Goal: Task Accomplishment & Management: Complete application form

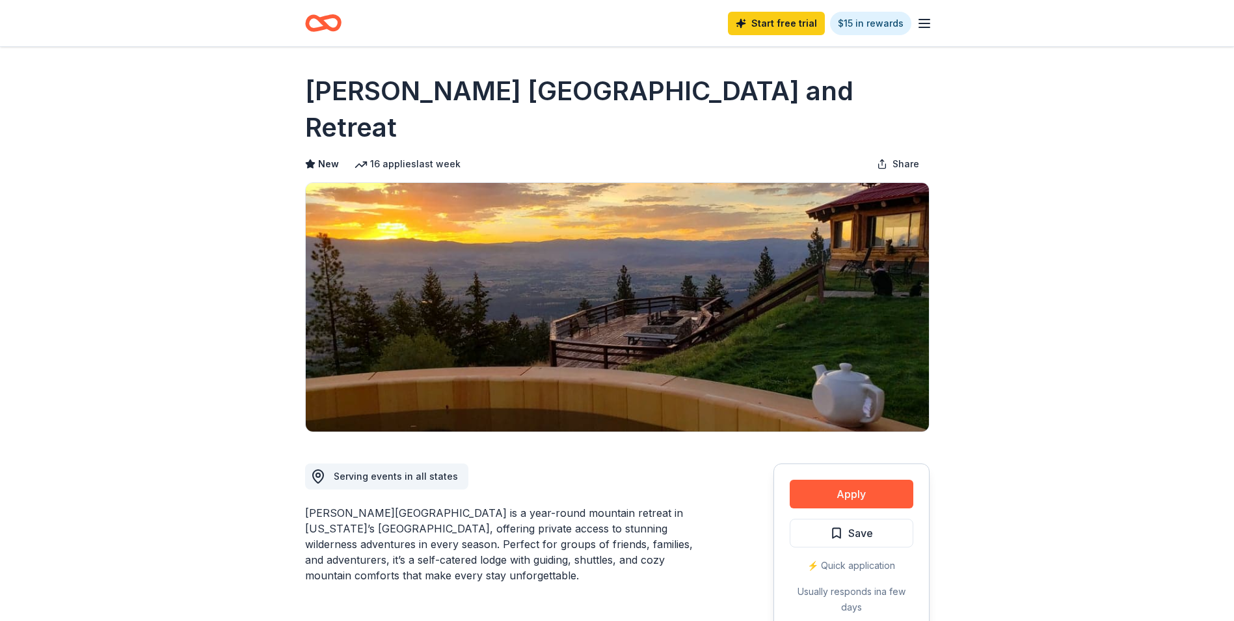
click at [861, 480] on button "Apply" at bounding box center [852, 494] width 124 height 29
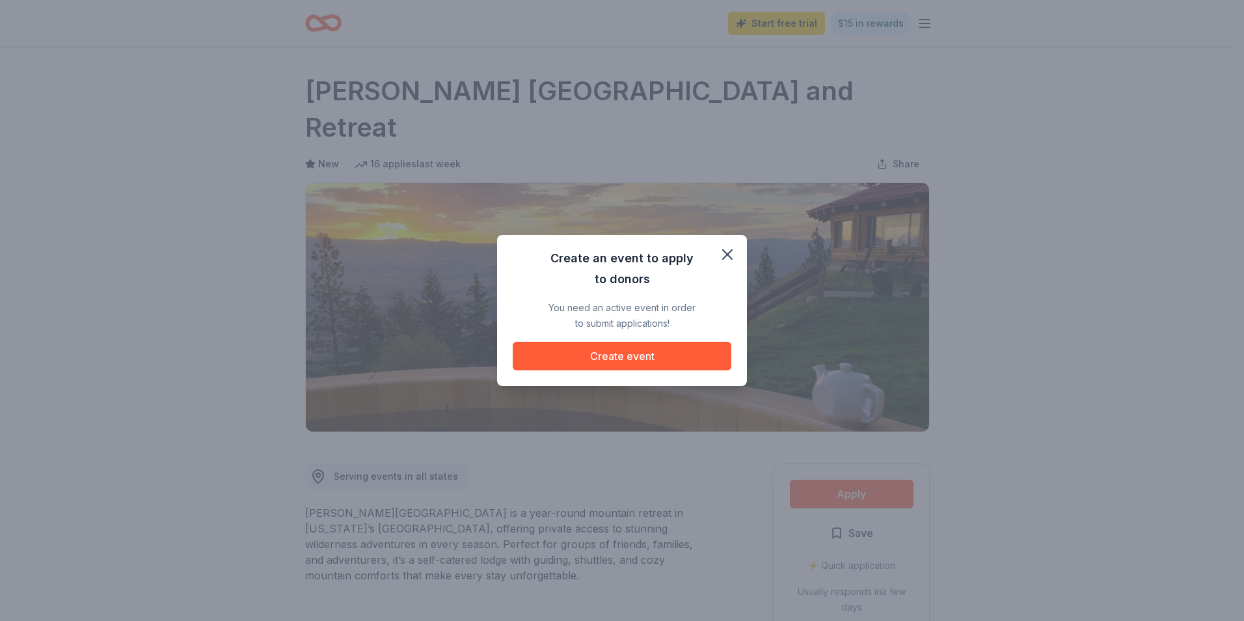
click at [625, 358] on button "Create event" at bounding box center [622, 356] width 219 height 29
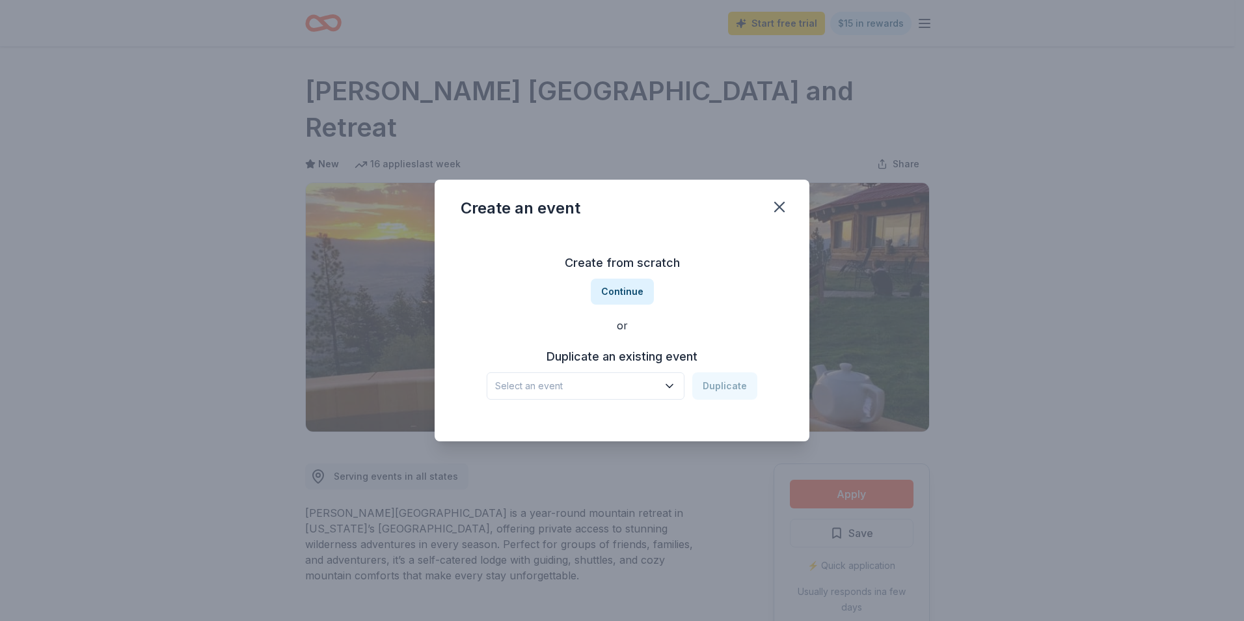
click at [624, 291] on button "Continue" at bounding box center [622, 291] width 63 height 26
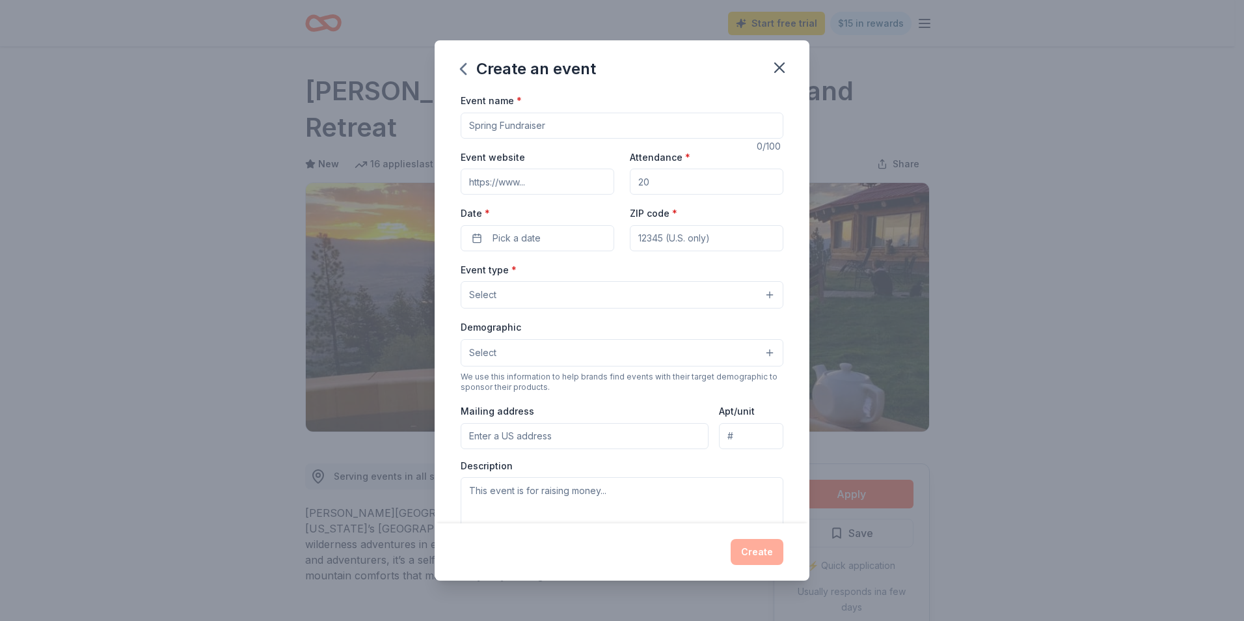
click at [509, 127] on input "Event name *" at bounding box center [622, 126] width 323 height 26
type input "Leadership Consultation Group"
click at [504, 185] on input "Event website" at bounding box center [538, 182] width 154 height 26
type input "[DOMAIN_NAME]"
type input "15"
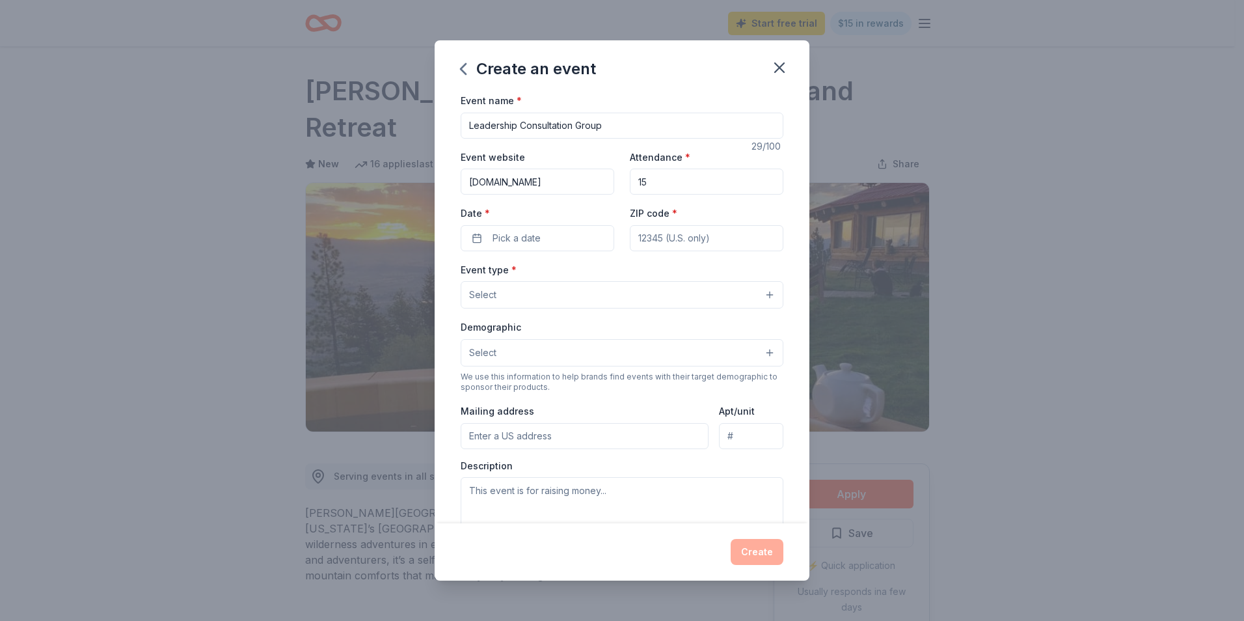
click at [754, 267] on div "Event type * Select" at bounding box center [622, 285] width 323 height 47
click at [520, 242] on span "Pick a date" at bounding box center [517, 238] width 48 height 16
click at [603, 272] on button "Go to next month" at bounding box center [605, 273] width 18 height 18
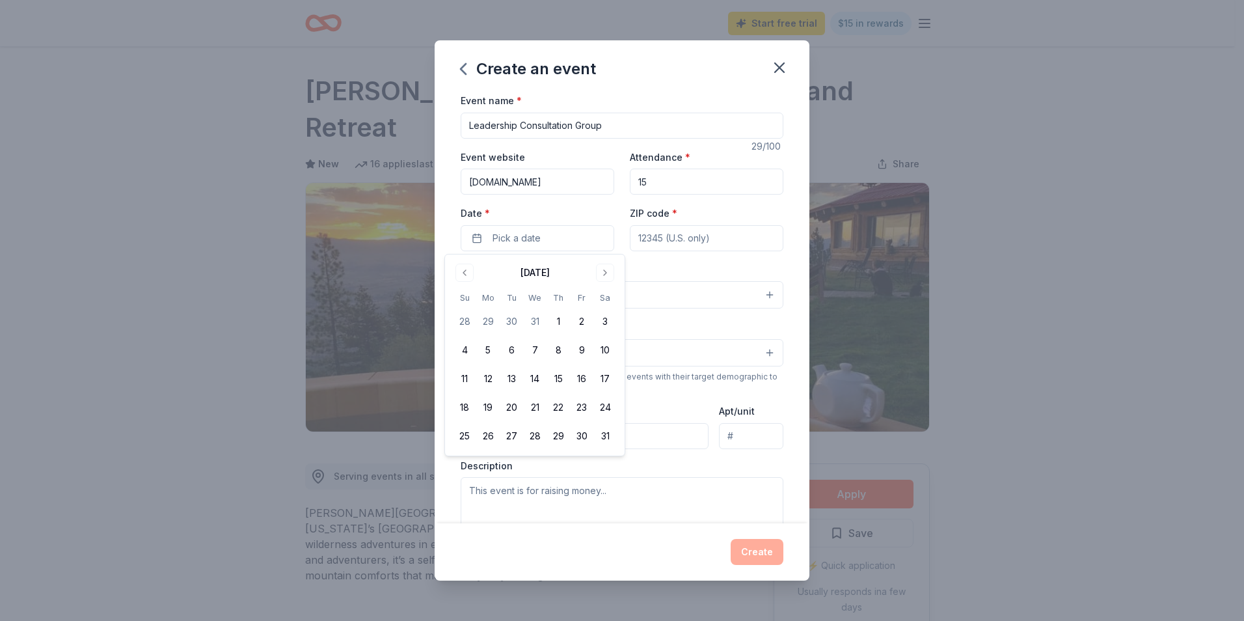
click at [604, 277] on button "Go to next month" at bounding box center [605, 273] width 18 height 18
click at [607, 407] on button "25" at bounding box center [604, 407] width 23 height 23
click at [711, 234] on input "ZIP code *" at bounding box center [707, 238] width 154 height 26
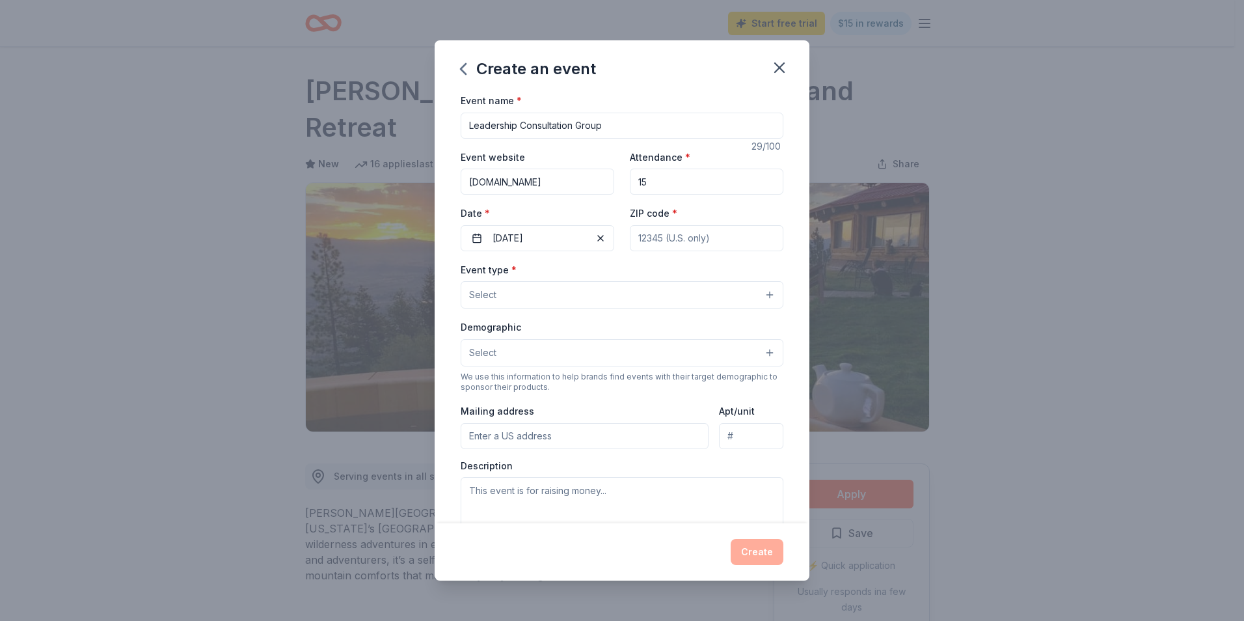
type input "80111"
type input "7887 East Belleview Avenue"
type input "Ste 1100"
click at [540, 292] on button "Select" at bounding box center [622, 294] width 323 height 27
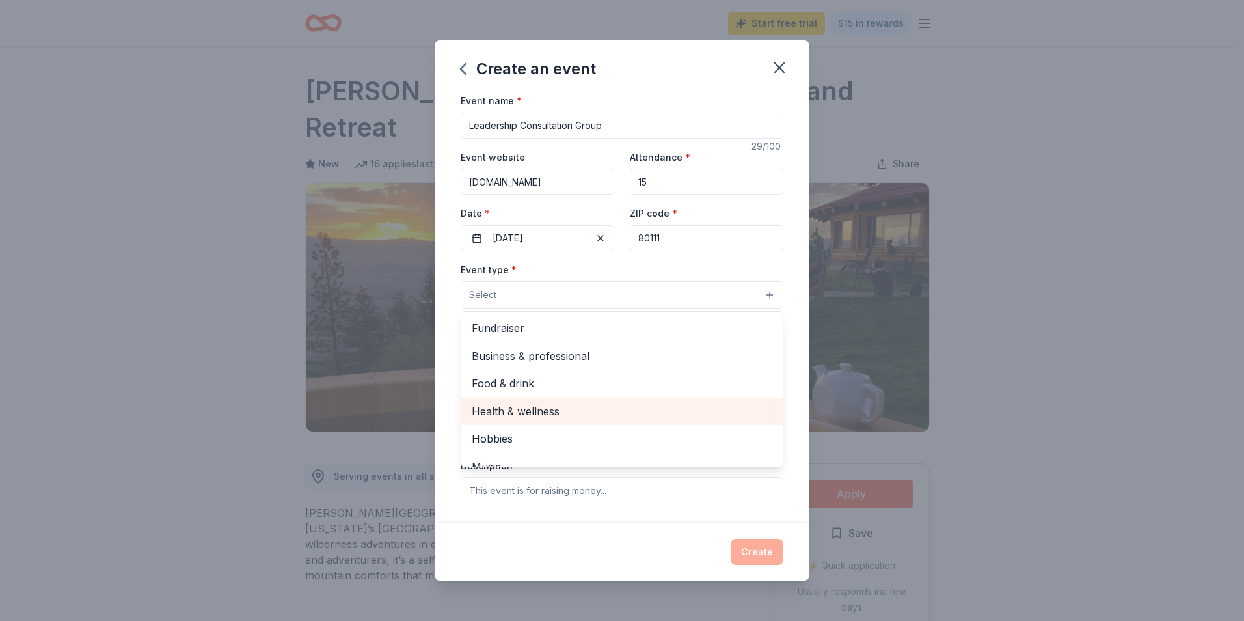
click at [535, 409] on span "Health & wellness" at bounding box center [622, 411] width 301 height 17
click at [786, 272] on div "Event name * Leadership Consultation Group 29 /100 Event website solihten.org A…" at bounding box center [622, 307] width 375 height 431
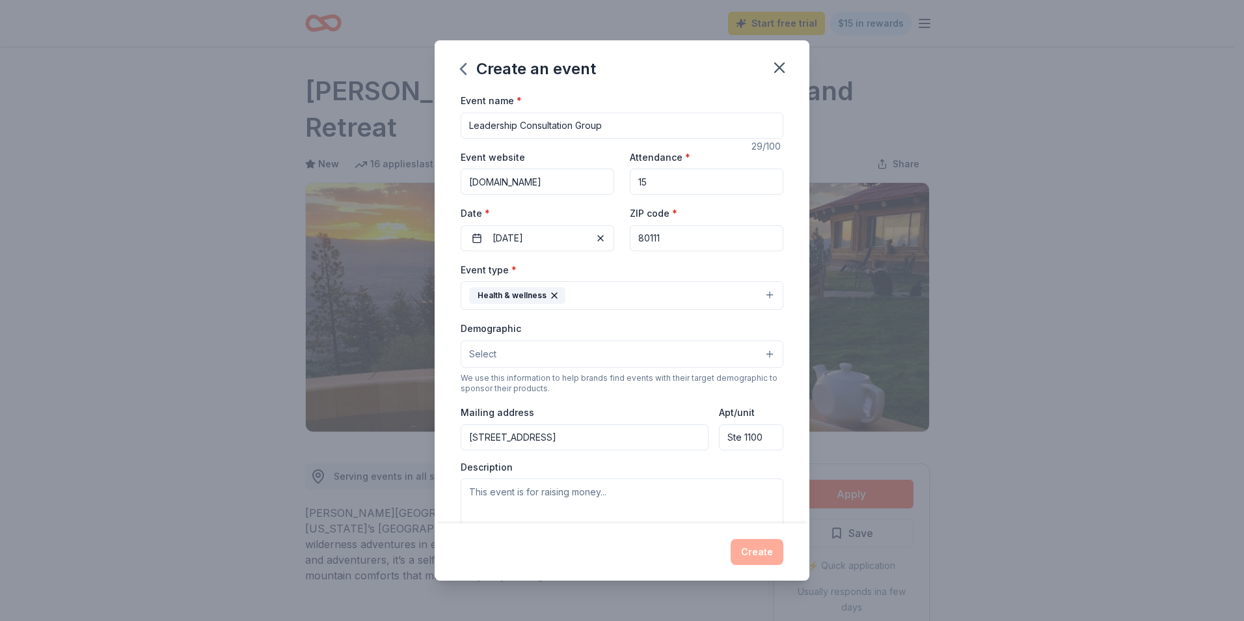
click at [523, 352] on button "Select" at bounding box center [622, 353] width 323 height 27
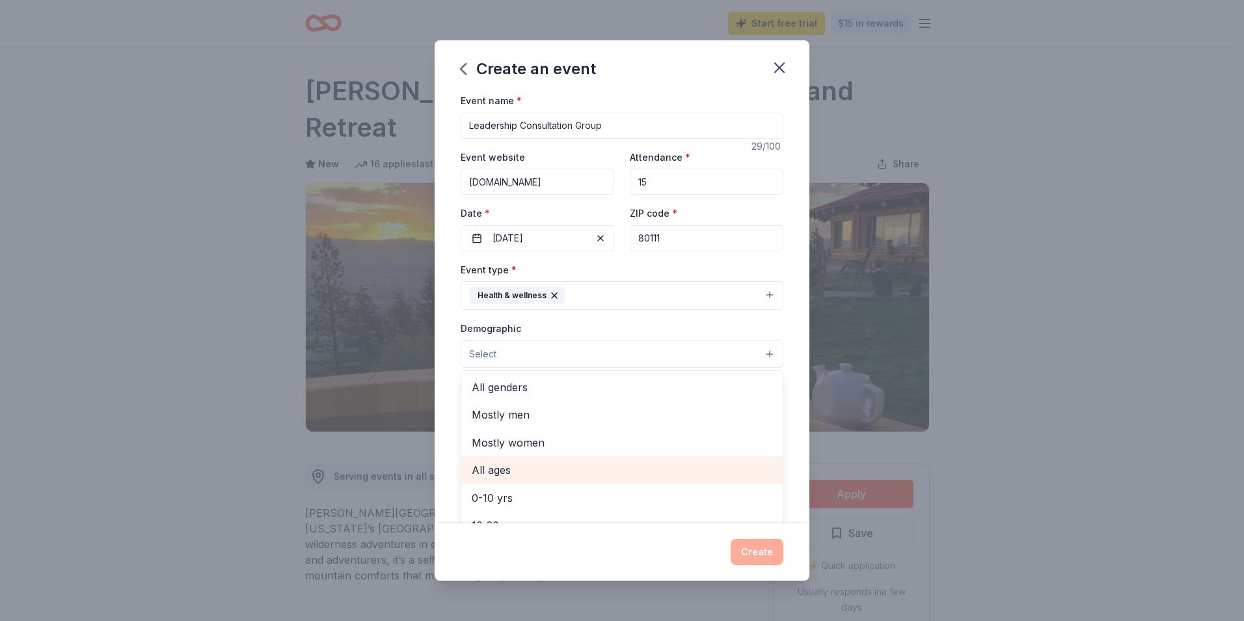
scroll to position [65, 0]
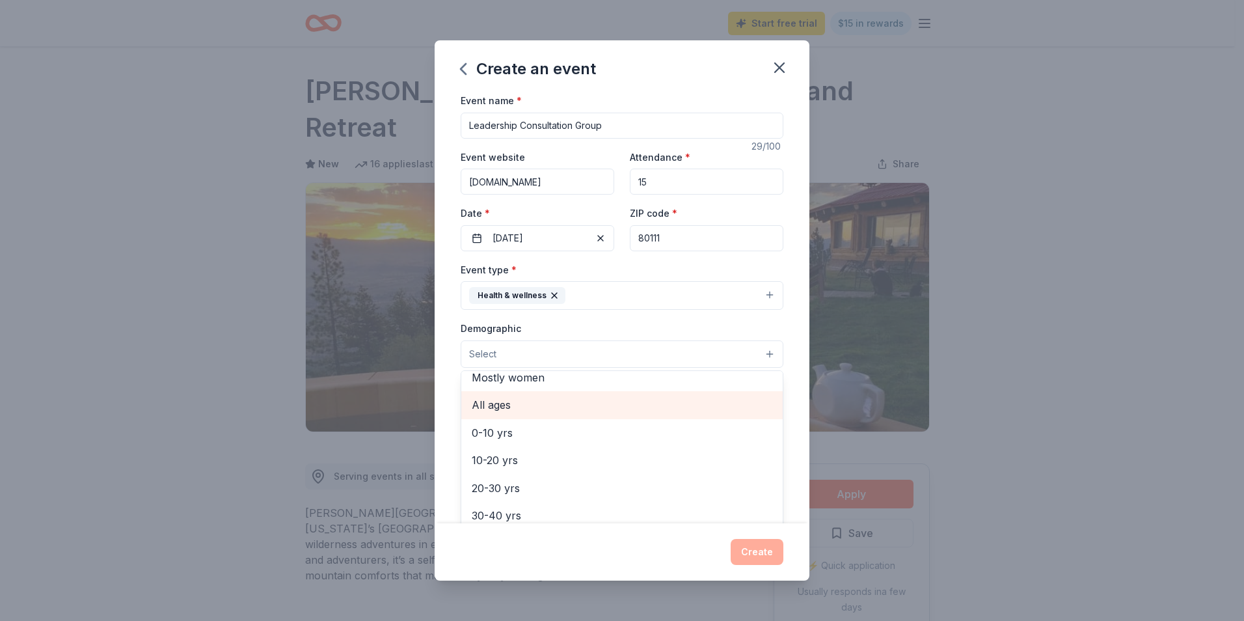
click at [509, 406] on span "All ages" at bounding box center [622, 404] width 301 height 17
click at [787, 324] on div "Event name * Leadership Consultation Group 29 /100 Event website solihten.org A…" at bounding box center [622, 307] width 375 height 431
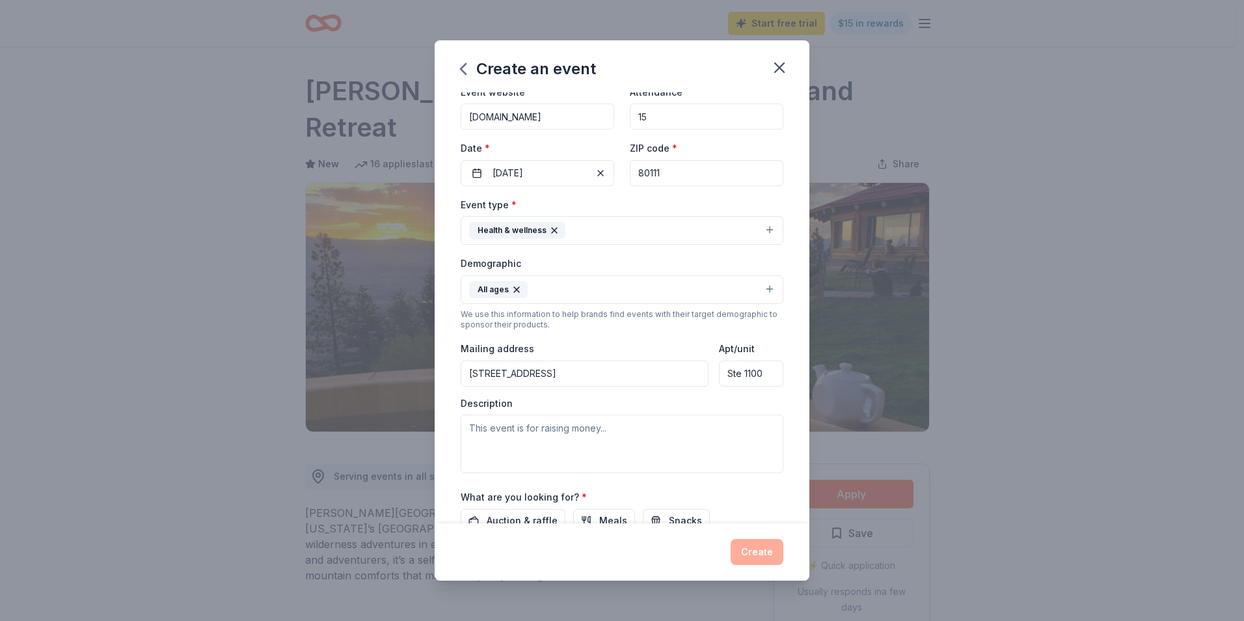
scroll to position [130, 0]
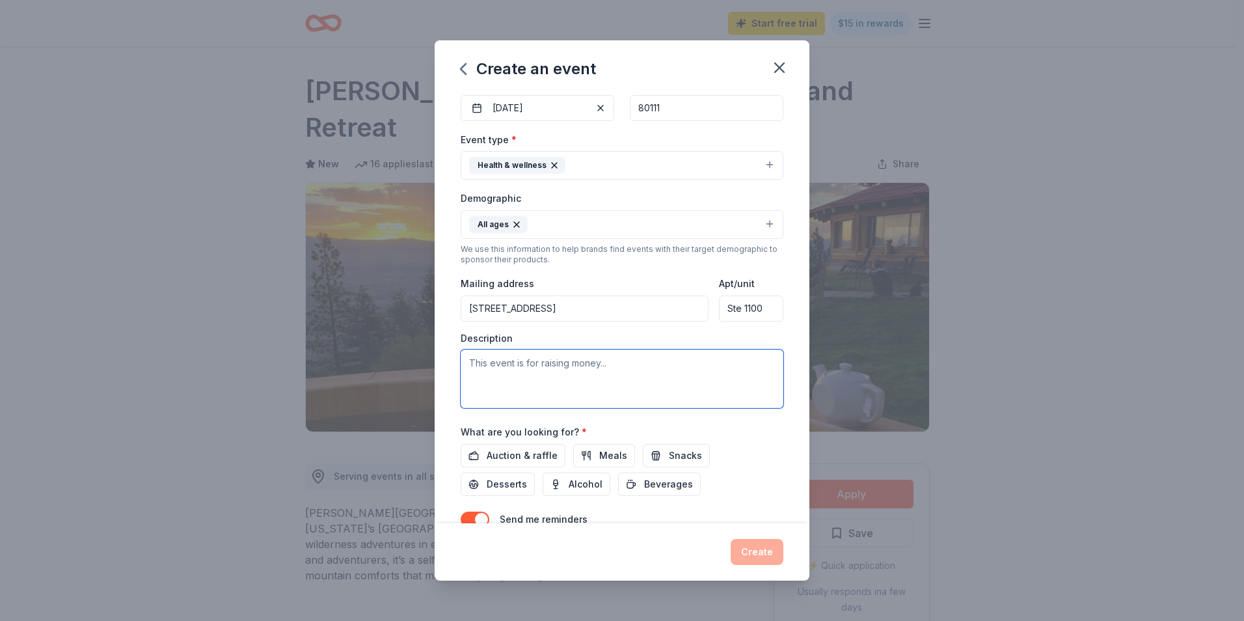
click at [506, 366] on textarea at bounding box center [622, 378] width 323 height 59
type textarea "t"
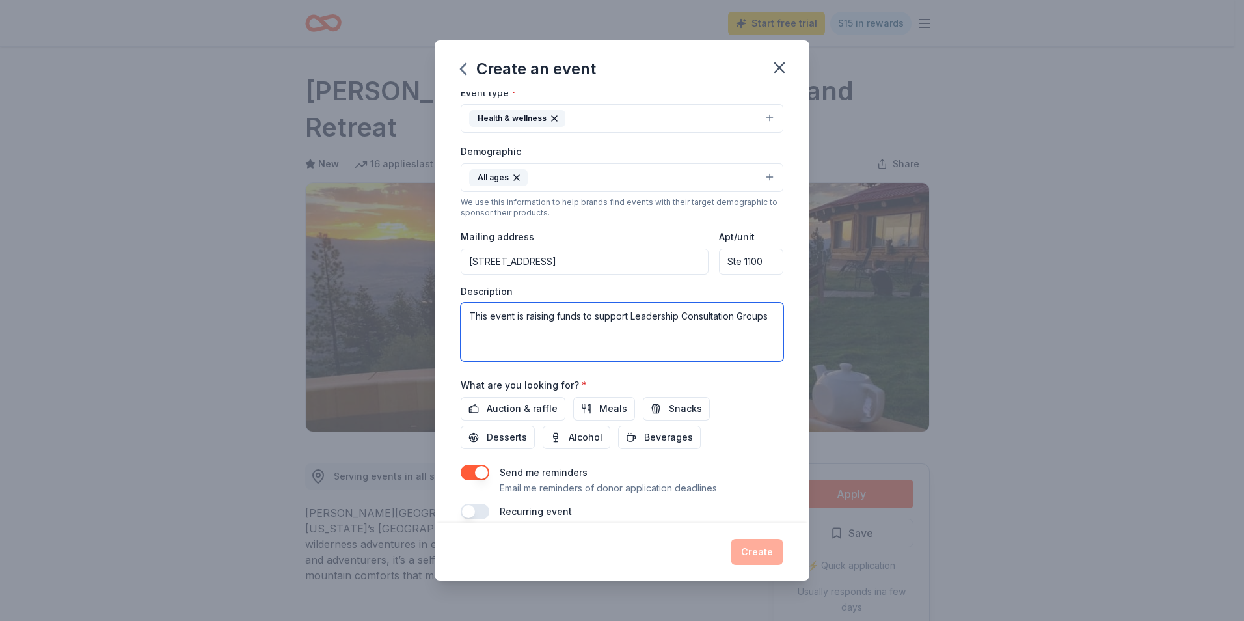
scroll to position [194, 0]
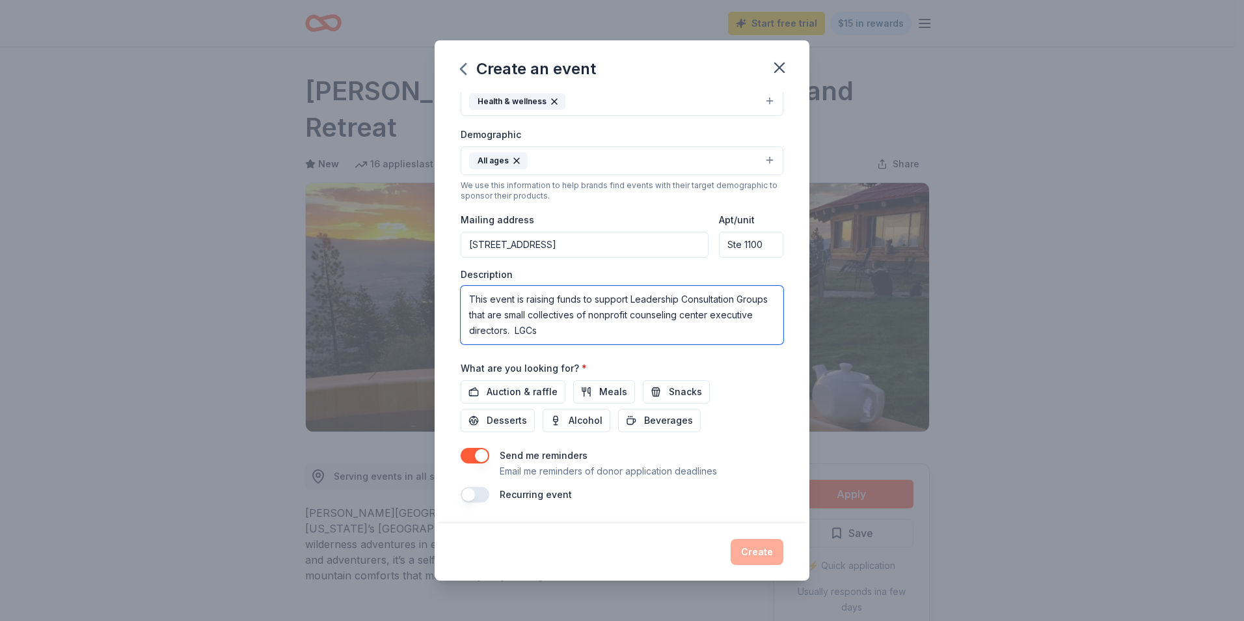
click at [502, 310] on textarea "This event is raising funds to support Leadership Consultation Groups that are …" at bounding box center [622, 315] width 323 height 59
click at [726, 49] on div "Create an event" at bounding box center [622, 66] width 375 height 52
click at [528, 312] on textarea "This event is raising funds to support Leadership Consultation Groups (LCG)that…" at bounding box center [622, 315] width 323 height 59
click at [638, 332] on textarea "This event is raising funds to support Leadership Consultation Groups (LCG) tha…" at bounding box center [622, 315] width 323 height 59
drag, startPoint x: 651, startPoint y: 330, endPoint x: 674, endPoint y: 316, distance: 26.6
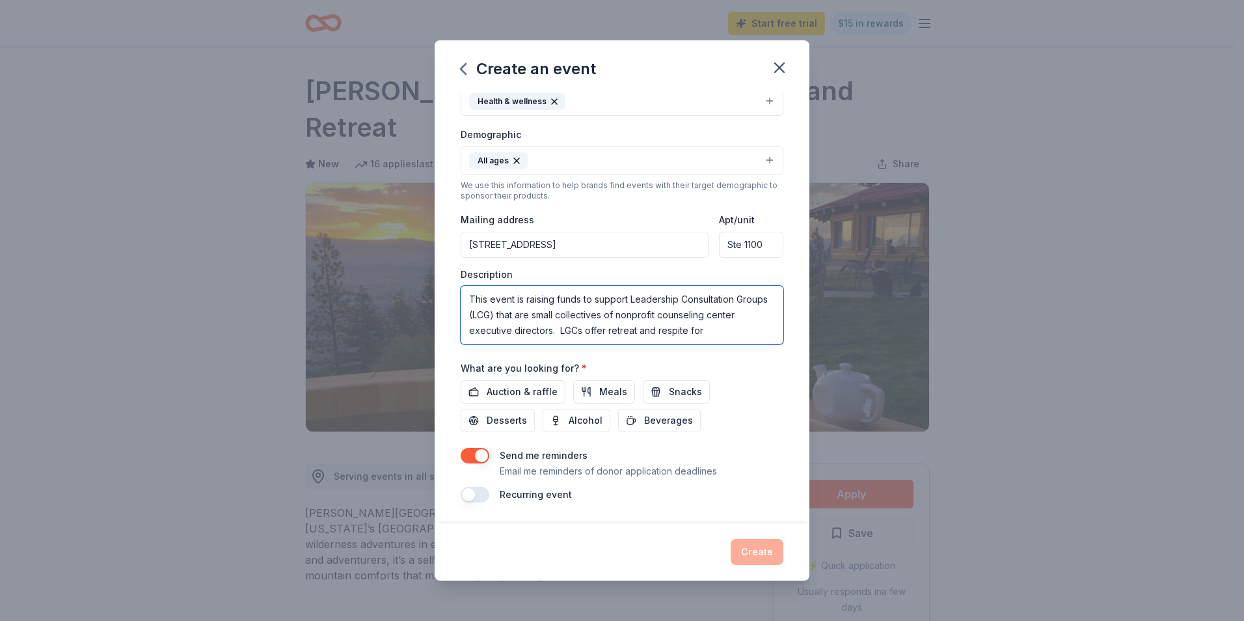
click at [738, 328] on textarea "This event is raising funds to support Leadership Consultation Groups (LCG) tha…" at bounding box center [622, 315] width 323 height 59
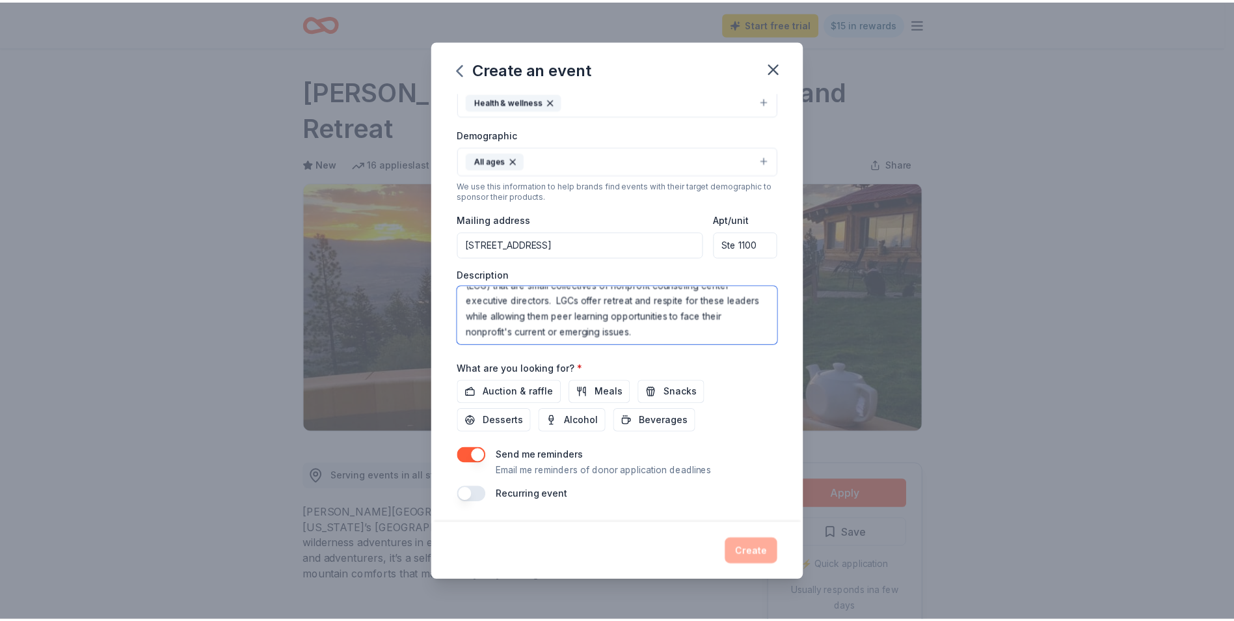
scroll to position [31, 0]
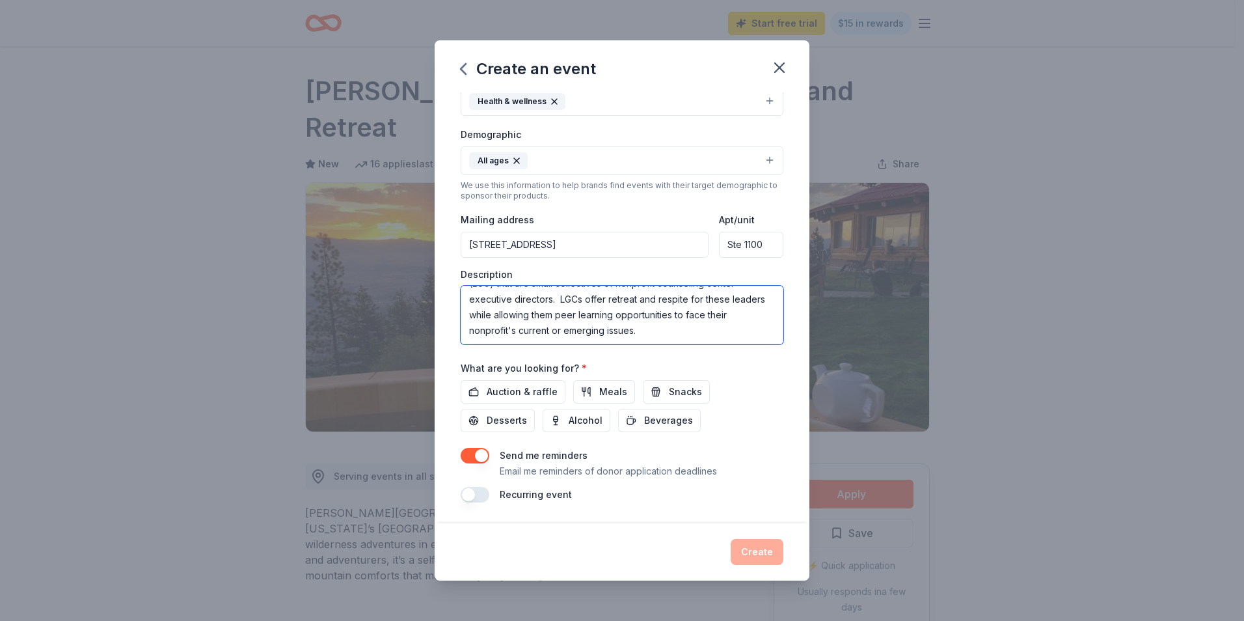
type textarea "This event is raising funds to support Leadership Consultation Groups (LCG) tha…"
click at [528, 391] on span "Auction & raffle" at bounding box center [522, 392] width 71 height 16
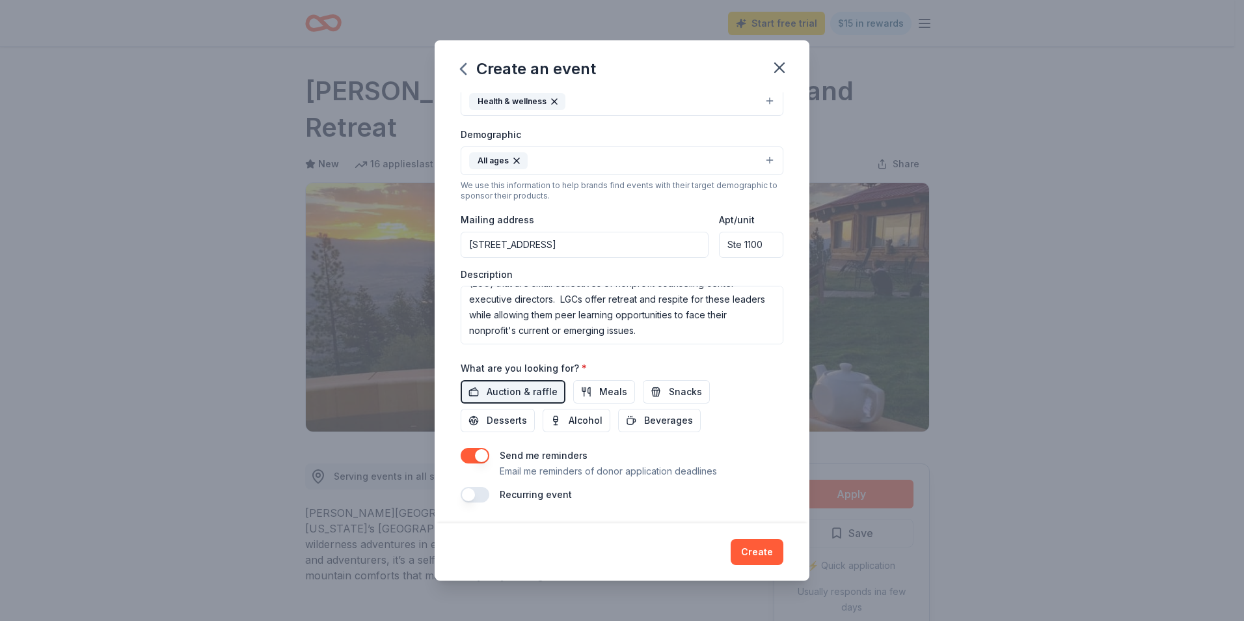
click at [601, 392] on span "Meals" at bounding box center [613, 392] width 28 height 16
click at [692, 391] on span "Snacks" at bounding box center [685, 392] width 33 height 16
click at [679, 416] on span "Beverages" at bounding box center [668, 421] width 49 height 16
click at [573, 423] on span "Alcohol" at bounding box center [586, 421] width 34 height 16
click at [499, 424] on span "Desserts" at bounding box center [507, 421] width 40 height 16
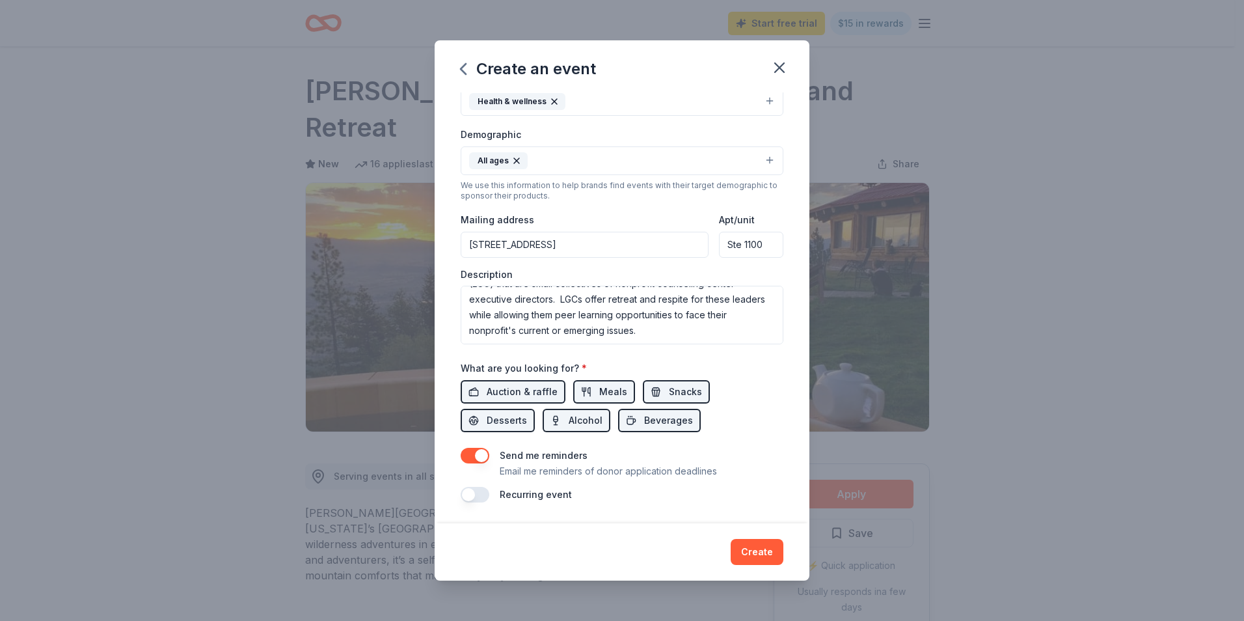
click at [764, 552] on button "Create" at bounding box center [757, 552] width 53 height 26
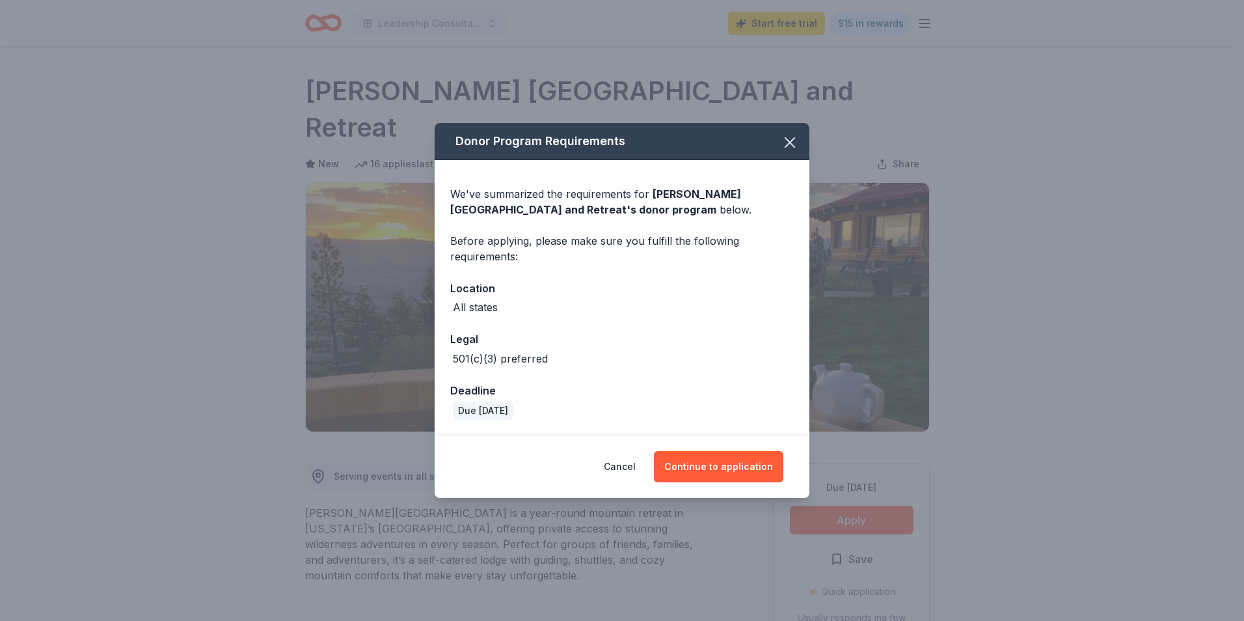
click at [734, 465] on button "Continue to application" at bounding box center [718, 466] width 129 height 31
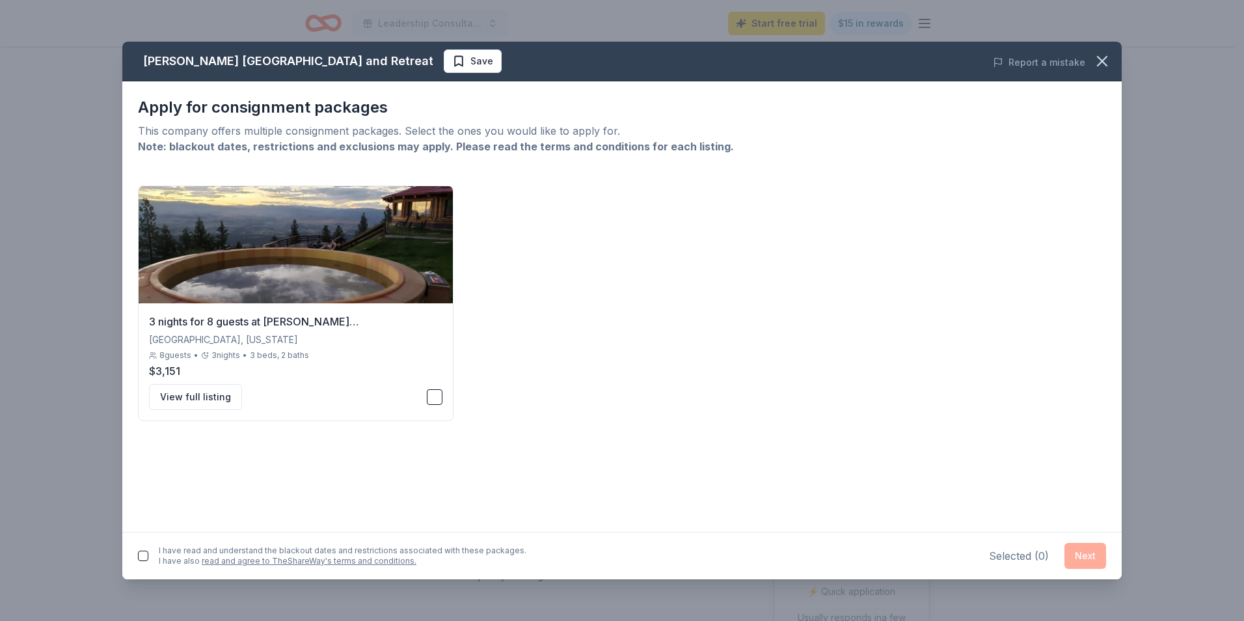
click at [198, 394] on button "View full listing" at bounding box center [195, 397] width 93 height 26
click at [1105, 65] on icon "button" at bounding box center [1102, 61] width 9 height 9
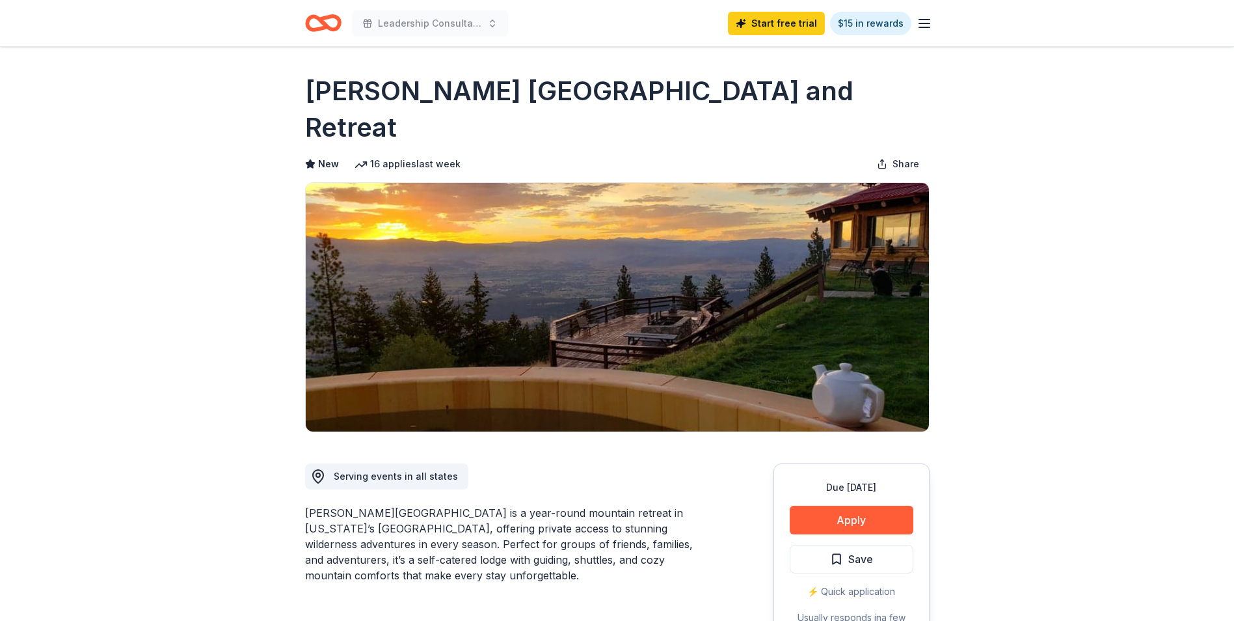
click at [323, 23] on icon "Home" at bounding box center [329, 22] width 20 height 13
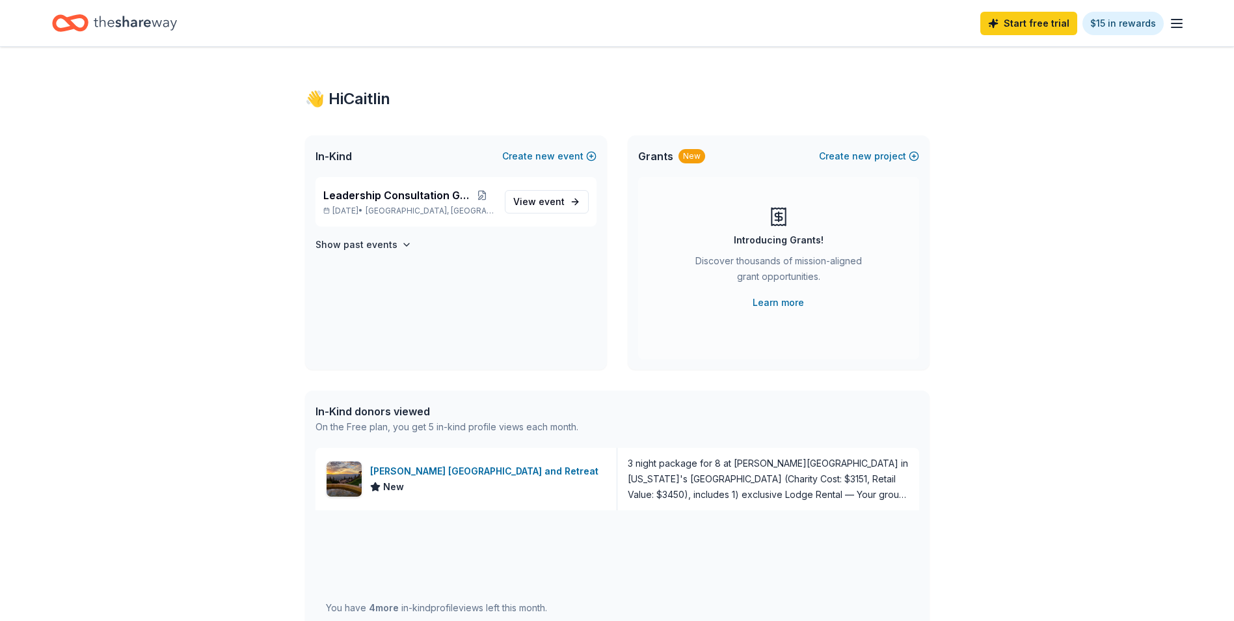
click at [560, 196] on span "event" at bounding box center [552, 201] width 26 height 11
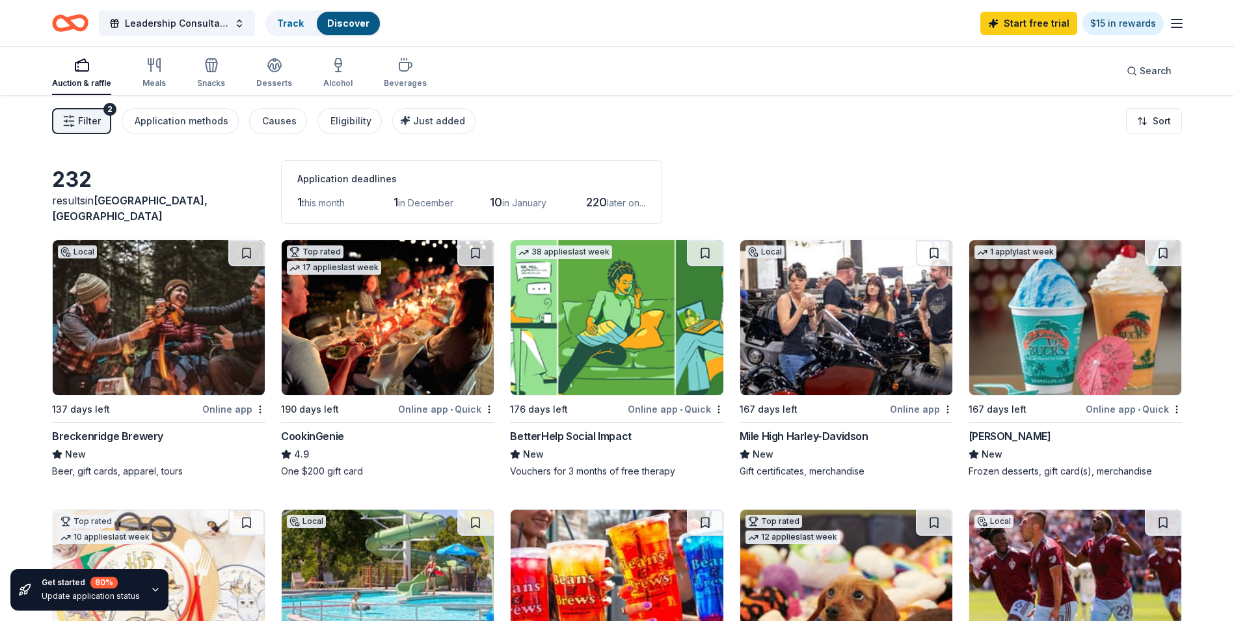
click at [149, 66] on icon "button" at bounding box center [154, 65] width 16 height 16
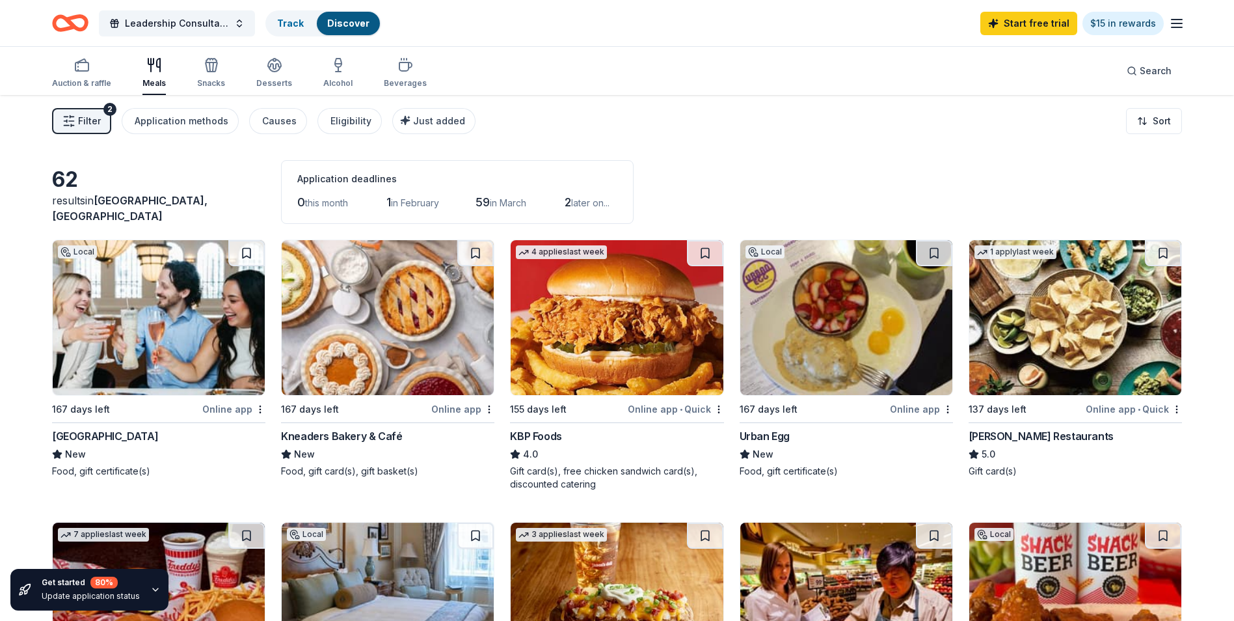
click at [169, 299] on img at bounding box center [159, 317] width 212 height 155
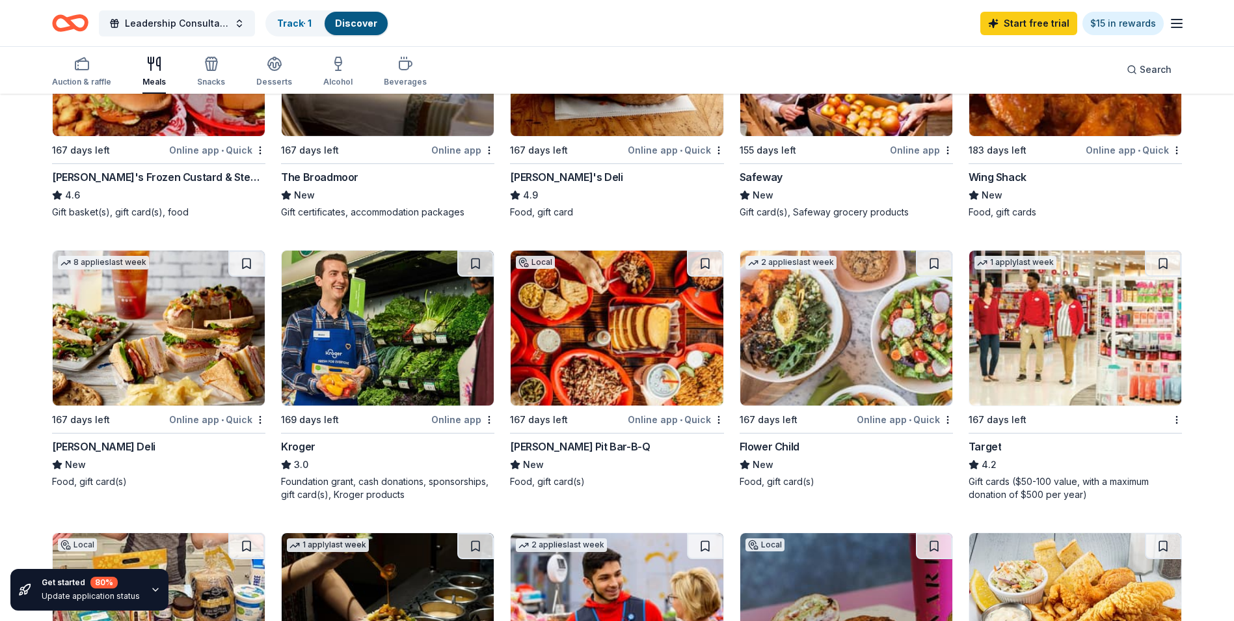
scroll to position [606, 0]
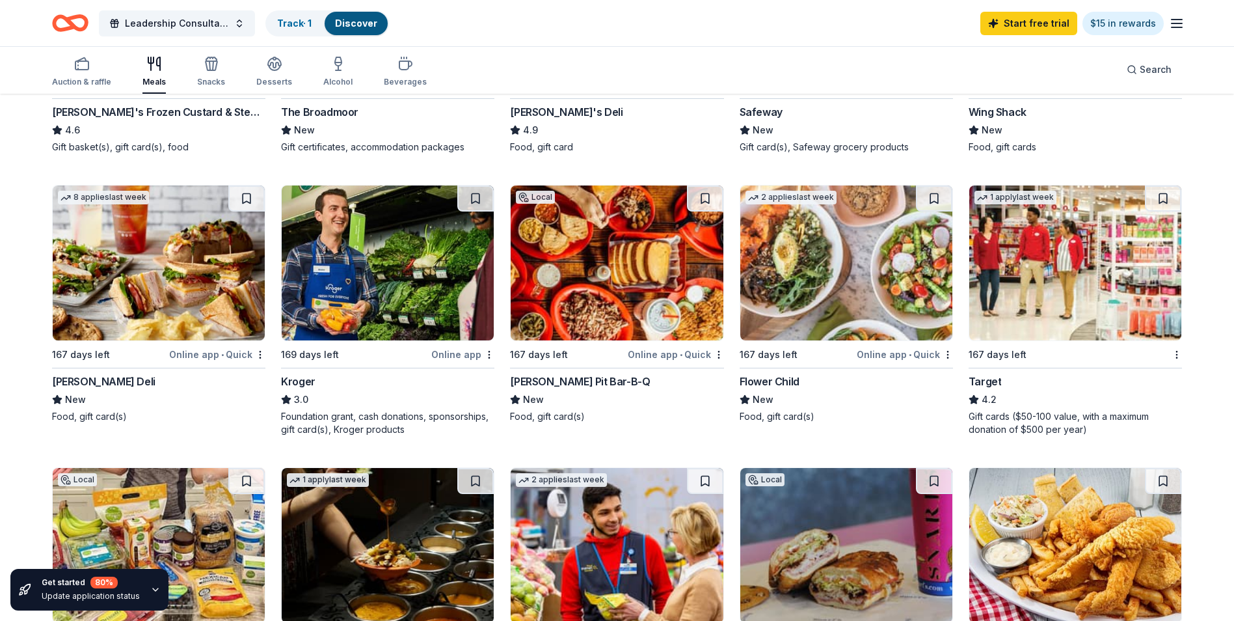
click at [848, 300] on img at bounding box center [846, 262] width 212 height 155
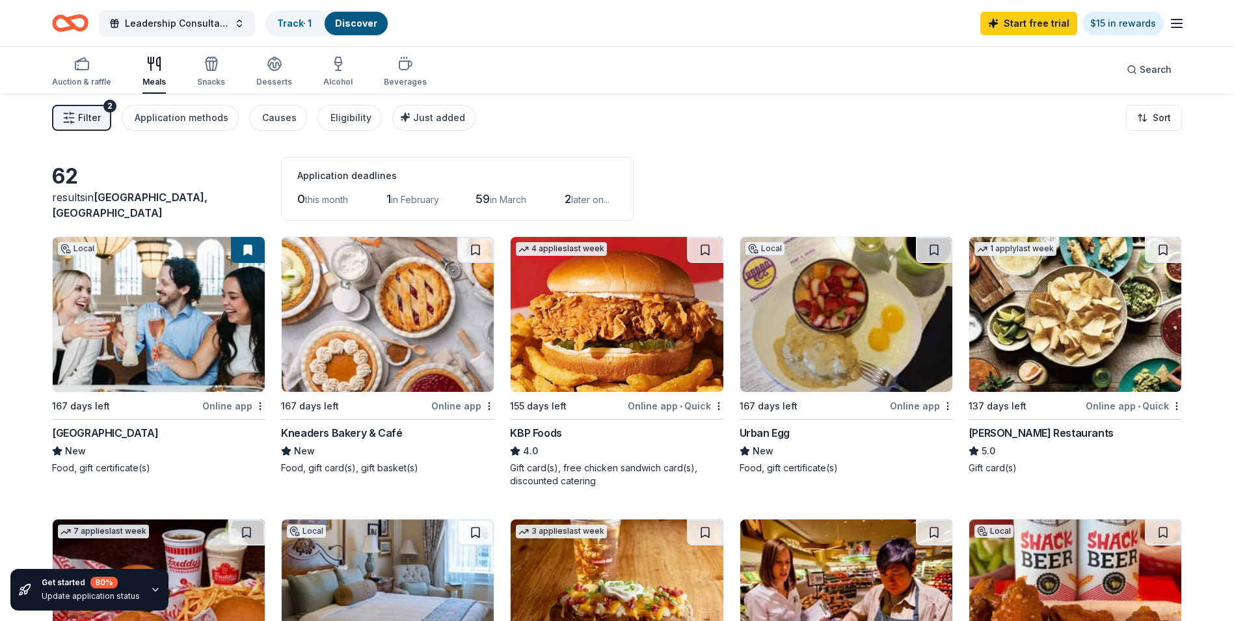
scroll to position [0, 0]
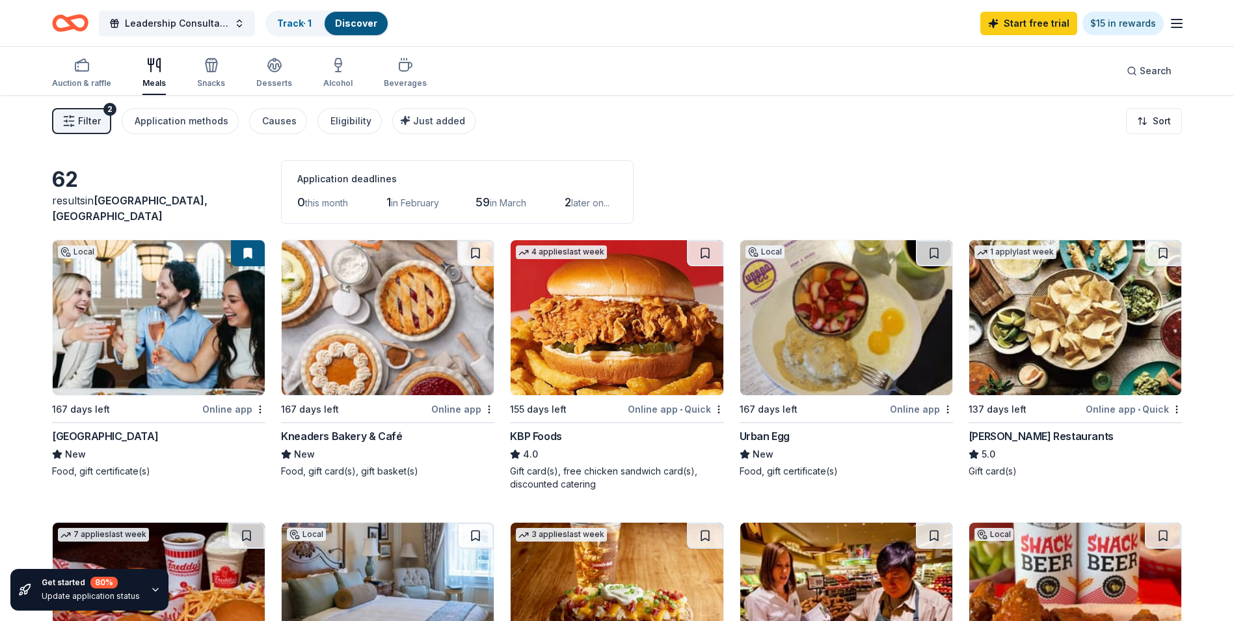
click at [421, 205] on span "in February" at bounding box center [415, 202] width 48 height 11
click at [209, 74] on div "Snacks" at bounding box center [211, 72] width 28 height 31
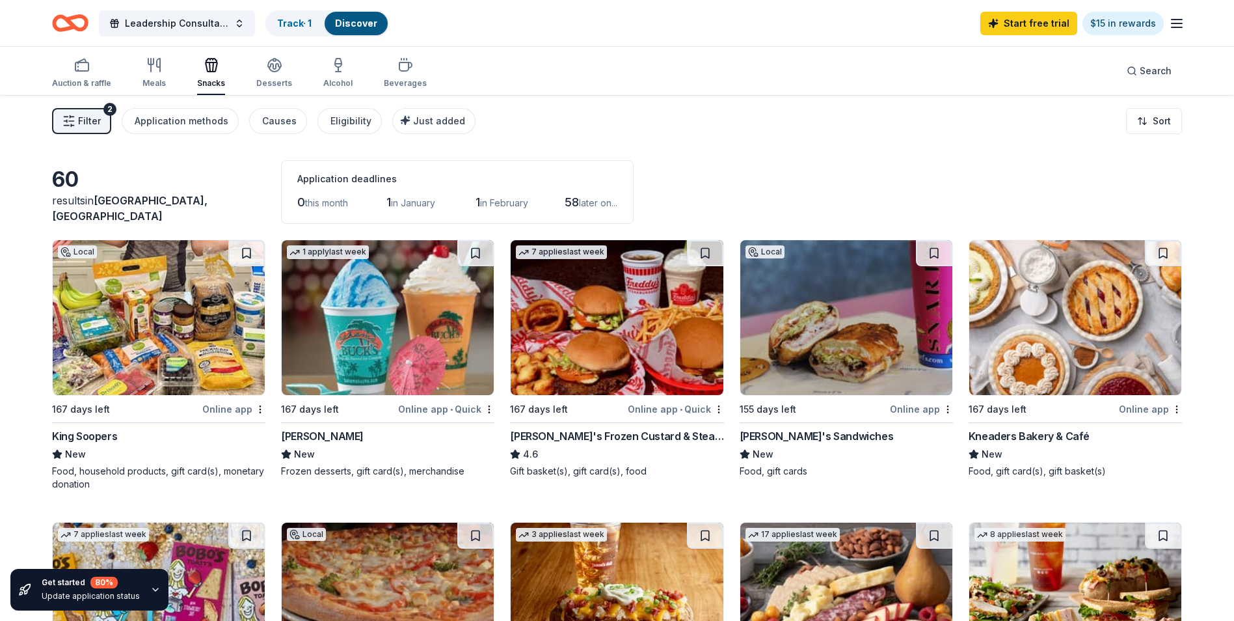
click at [90, 75] on div "Auction & raffle" at bounding box center [81, 72] width 59 height 31
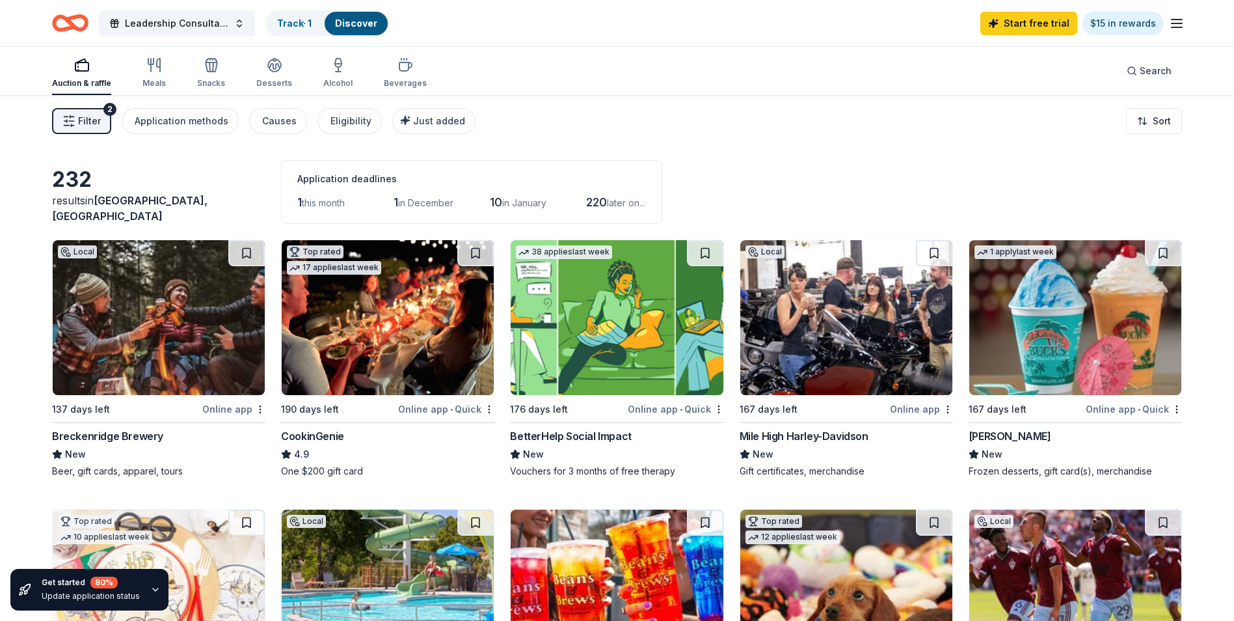
click at [399, 70] on icon "button" at bounding box center [405, 66] width 12 height 8
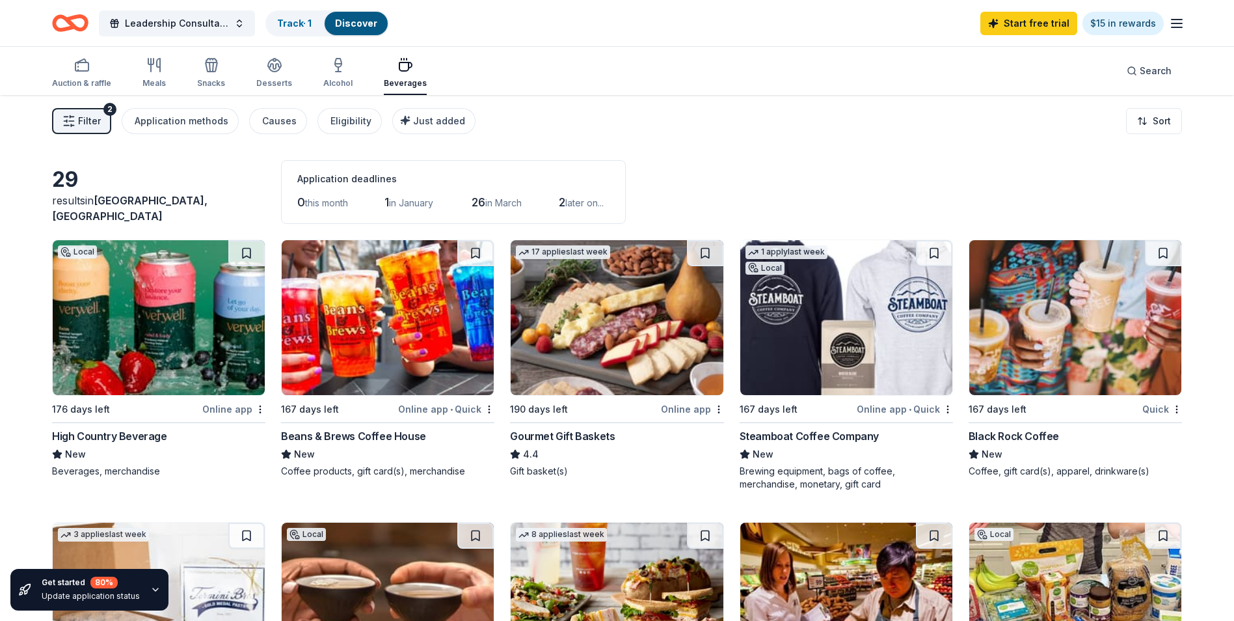
click at [334, 69] on icon "button" at bounding box center [339, 65] width 16 height 16
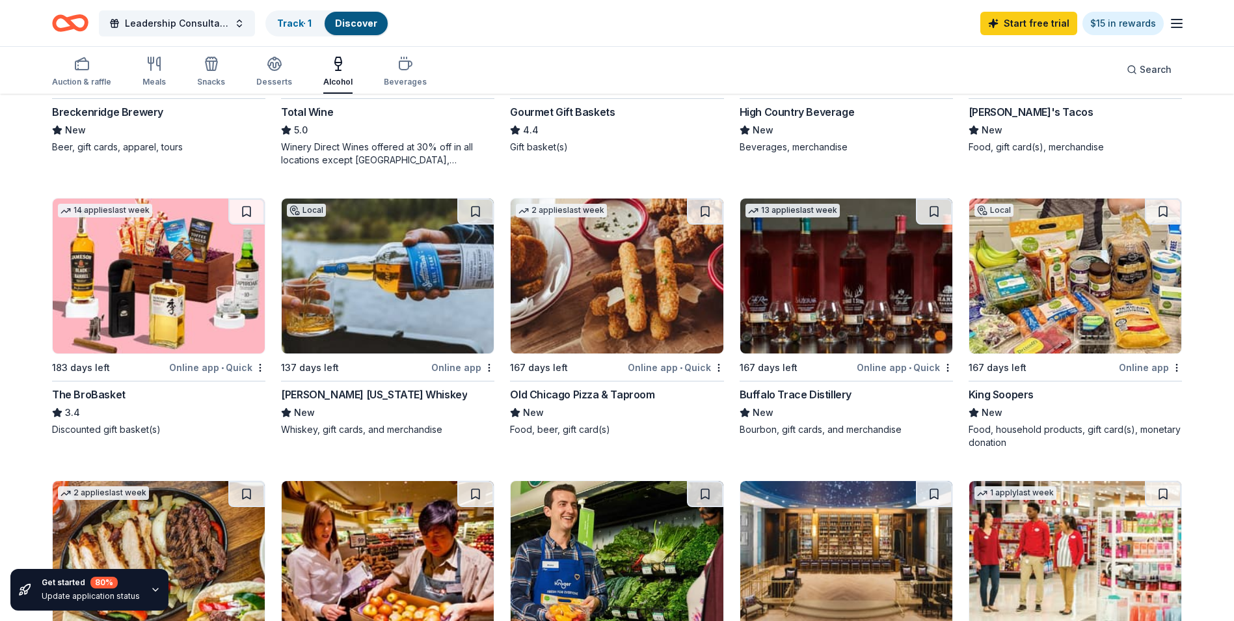
scroll to position [325, 0]
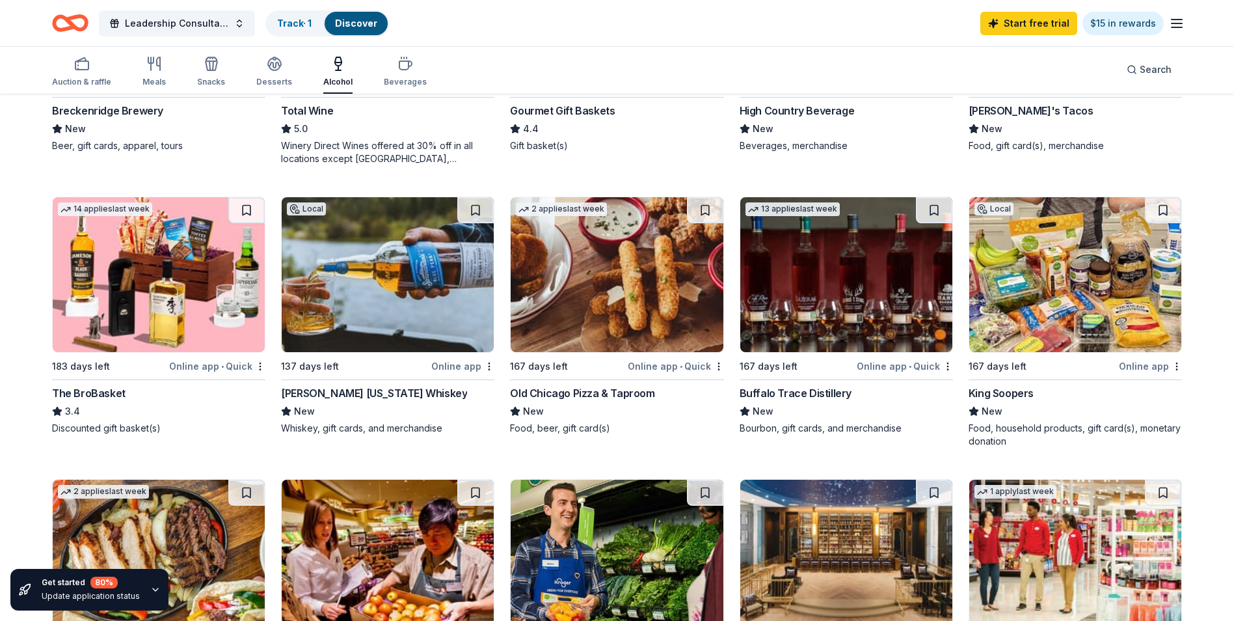
click at [388, 280] on img at bounding box center [388, 274] width 212 height 155
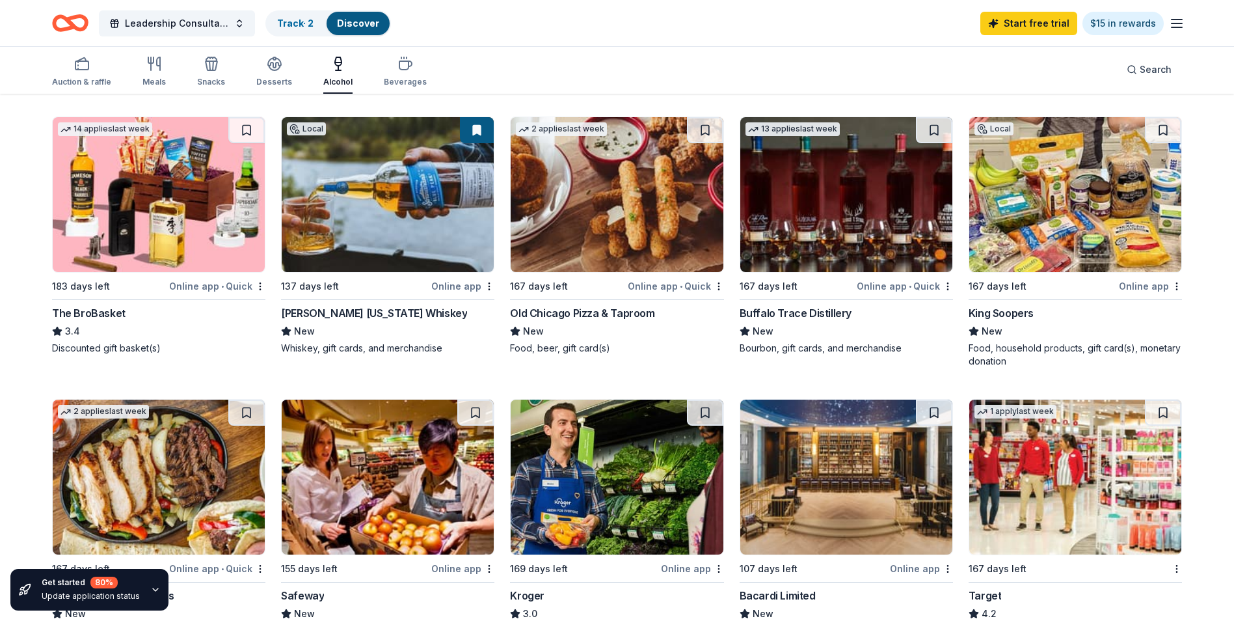
scroll to position [455, 0]
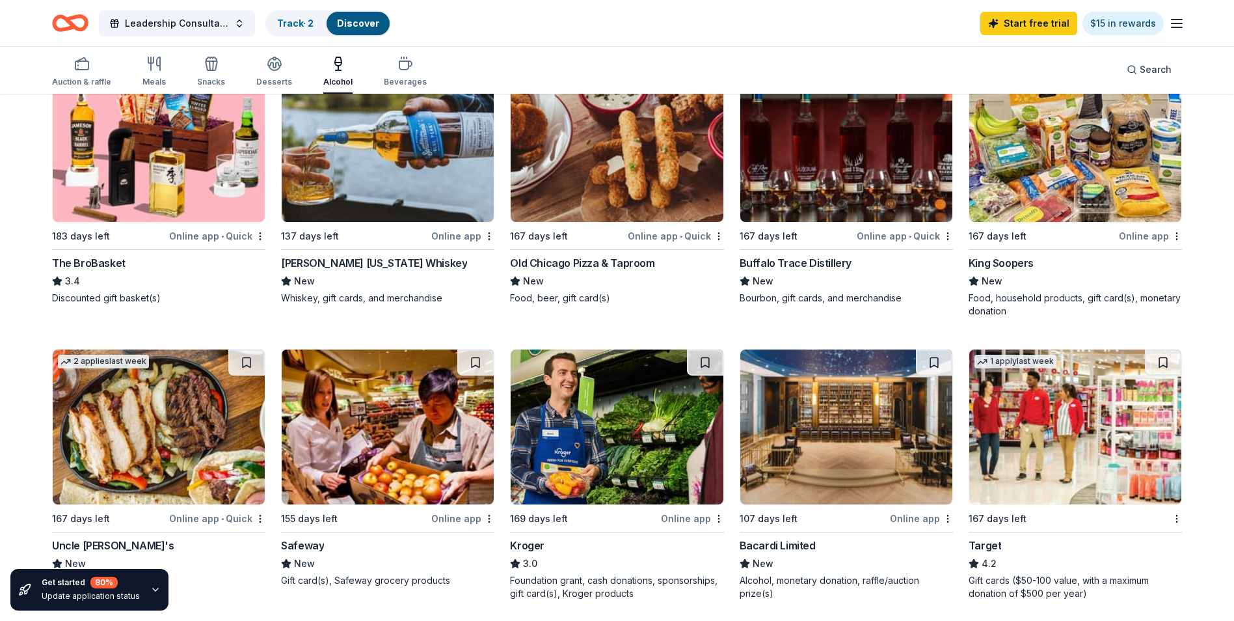
click at [847, 179] on img at bounding box center [846, 144] width 212 height 155
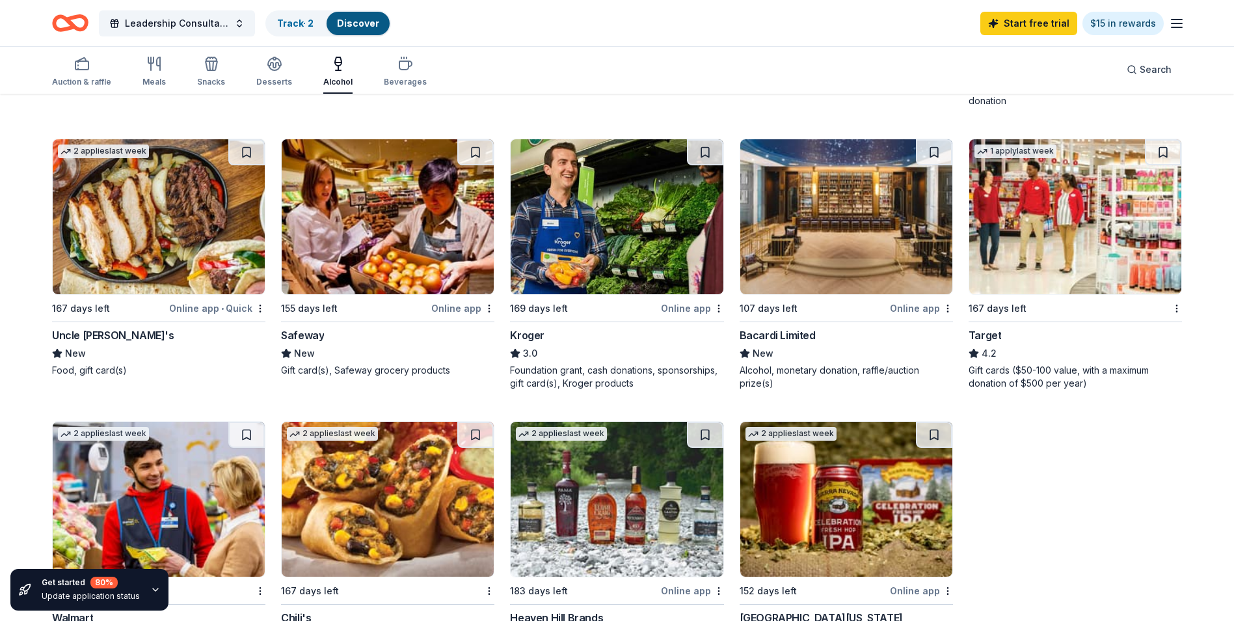
scroll to position [651, 0]
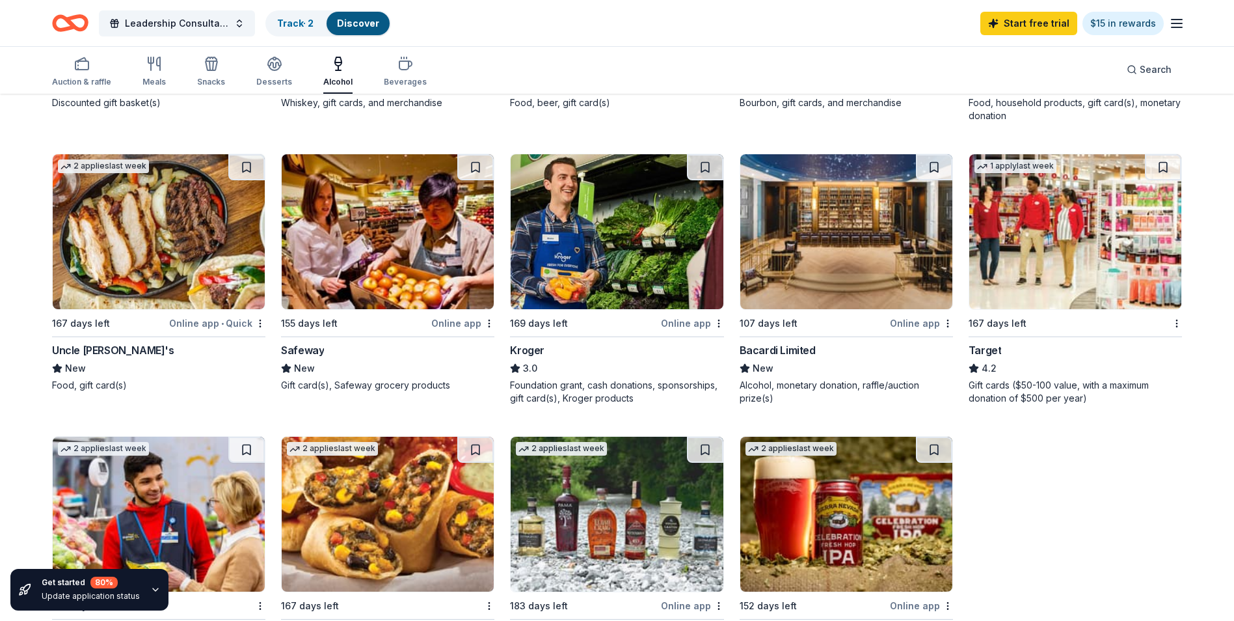
click at [842, 532] on img at bounding box center [846, 514] width 212 height 155
click at [857, 241] on img at bounding box center [846, 231] width 212 height 155
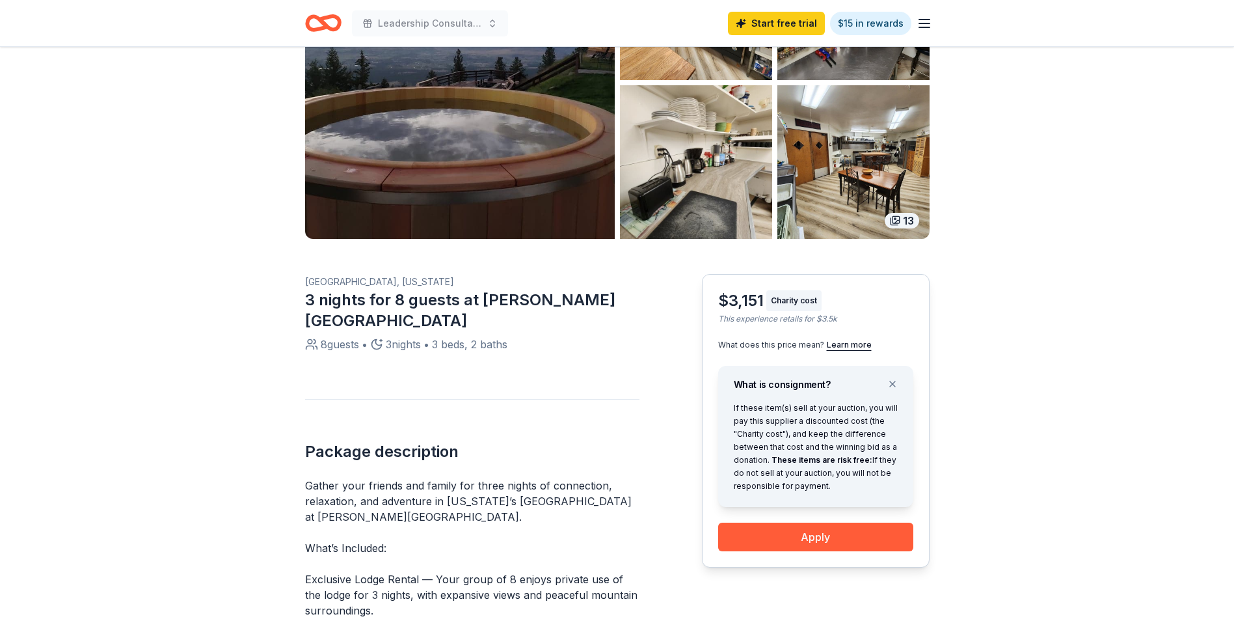
scroll to position [195, 0]
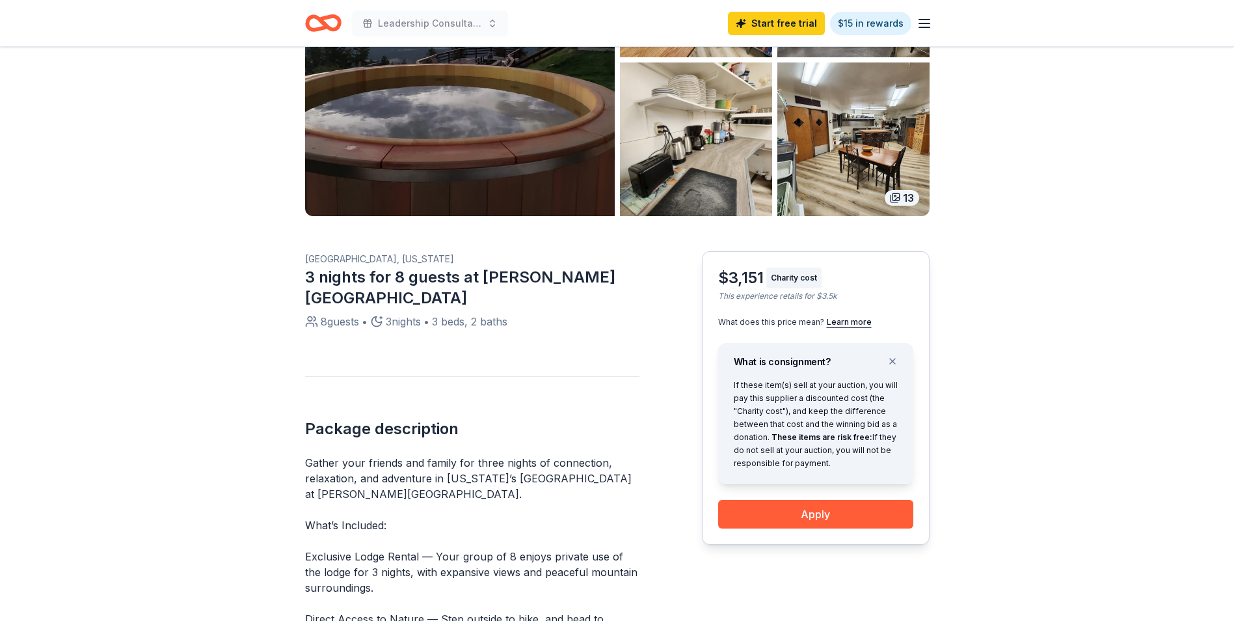
click at [798, 275] on div "Charity cost" at bounding box center [793, 277] width 55 height 21
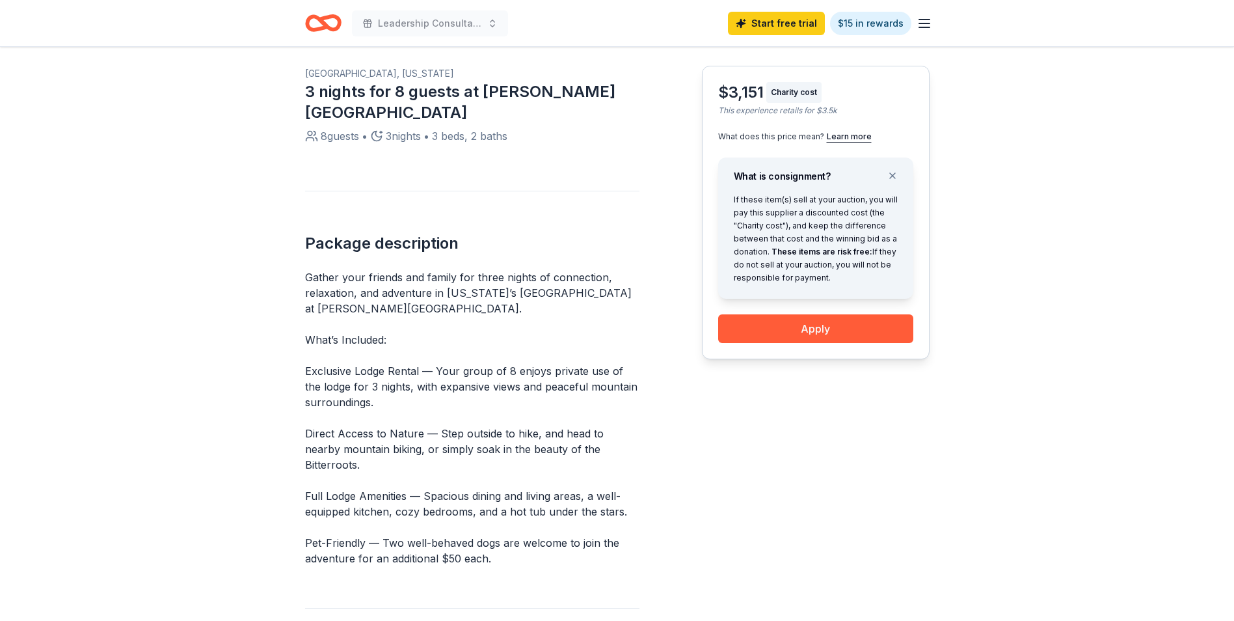
scroll to position [130, 0]
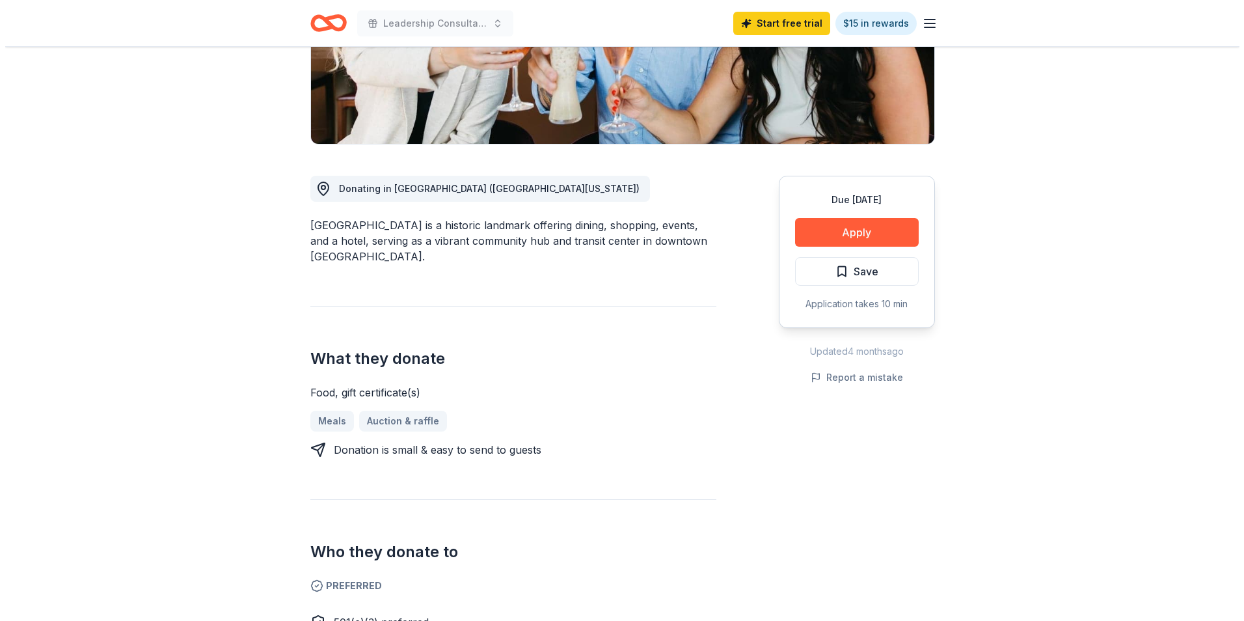
scroll to position [260, 0]
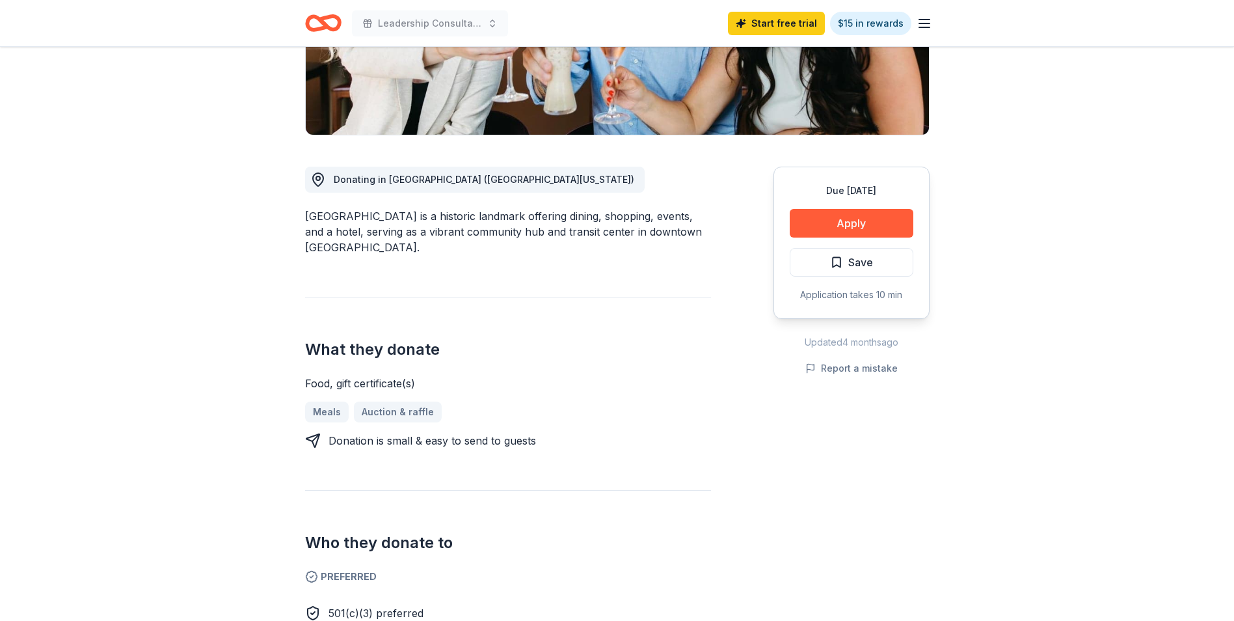
click at [856, 221] on button "Apply" at bounding box center [852, 223] width 124 height 29
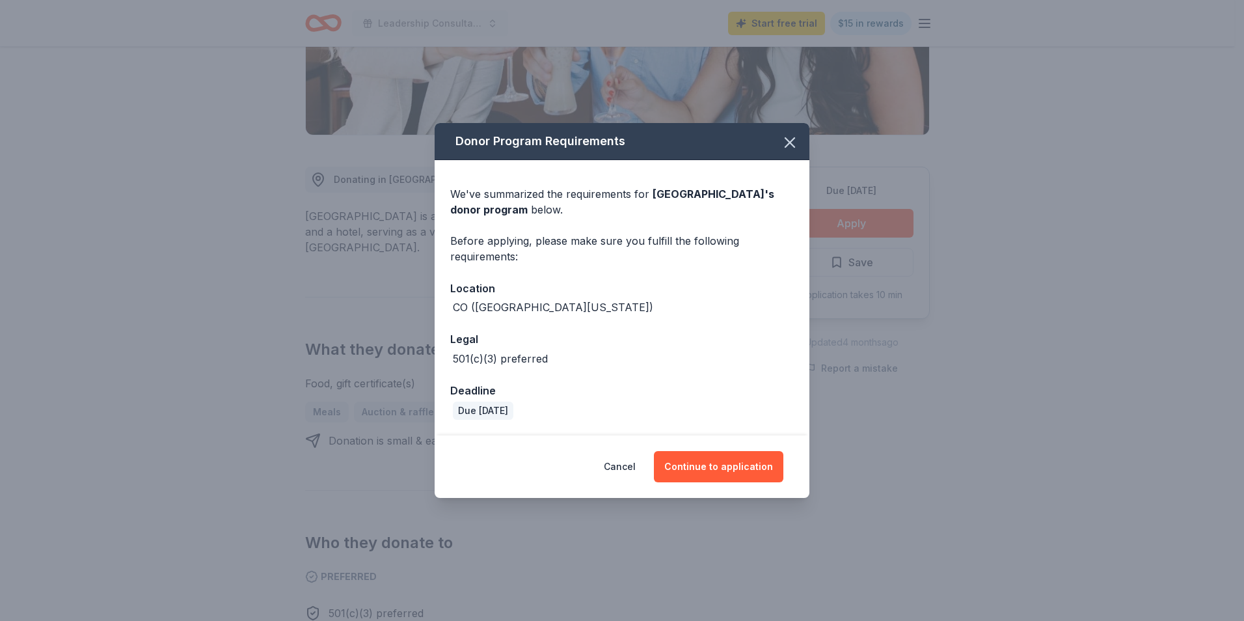
click at [727, 469] on button "Continue to application" at bounding box center [718, 466] width 129 height 31
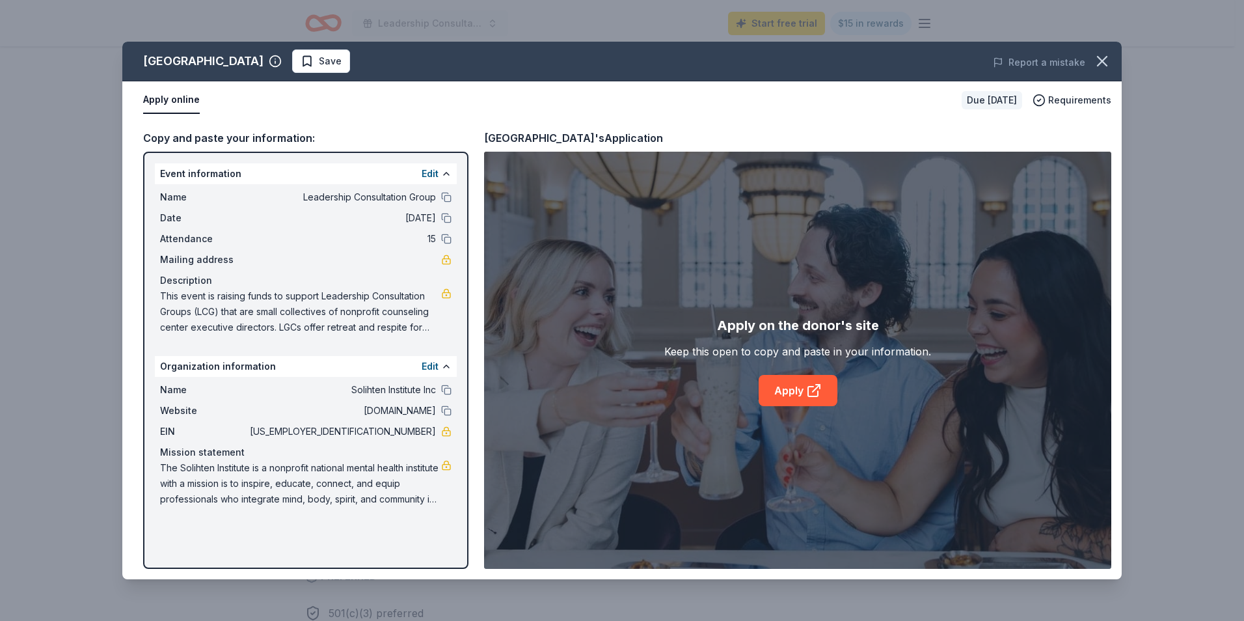
click at [806, 392] on icon at bounding box center [814, 391] width 16 height 16
click at [338, 60] on span "Save" at bounding box center [330, 61] width 23 height 16
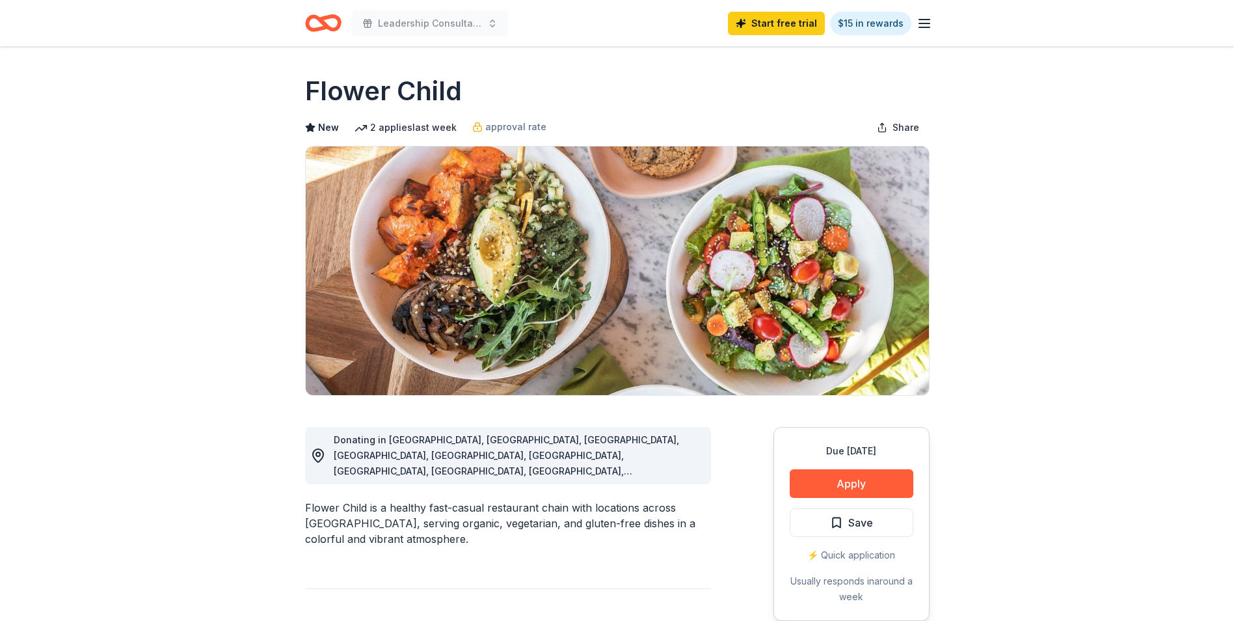
scroll to position [325, 0]
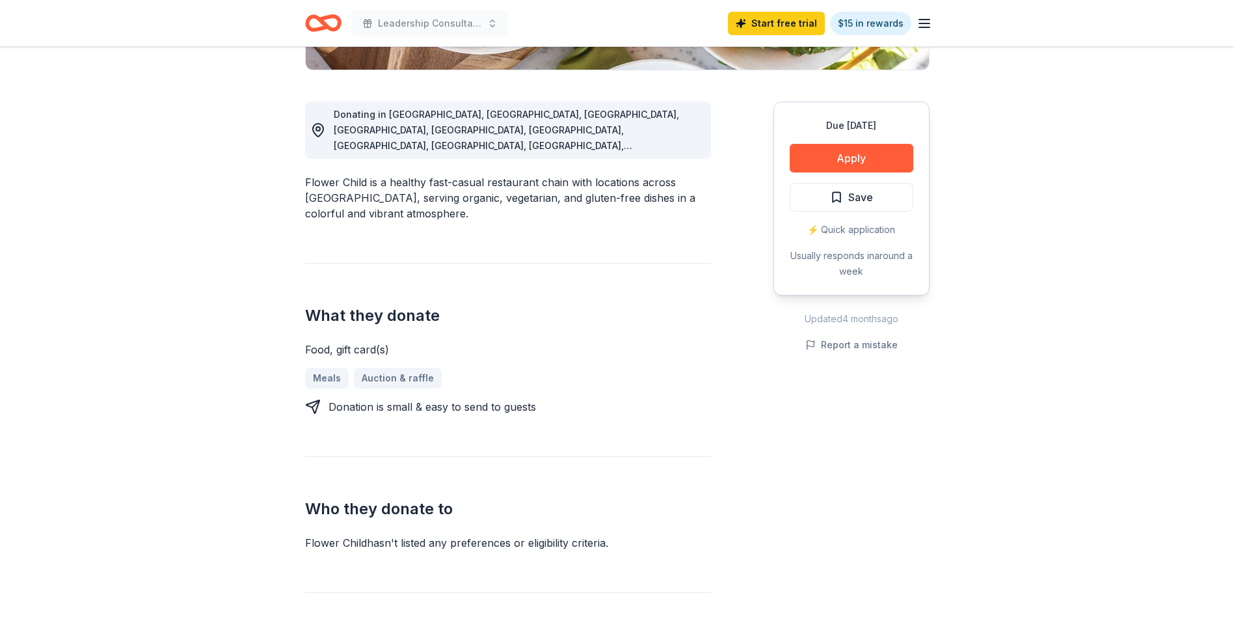
click at [859, 151] on button "Apply" at bounding box center [852, 158] width 124 height 29
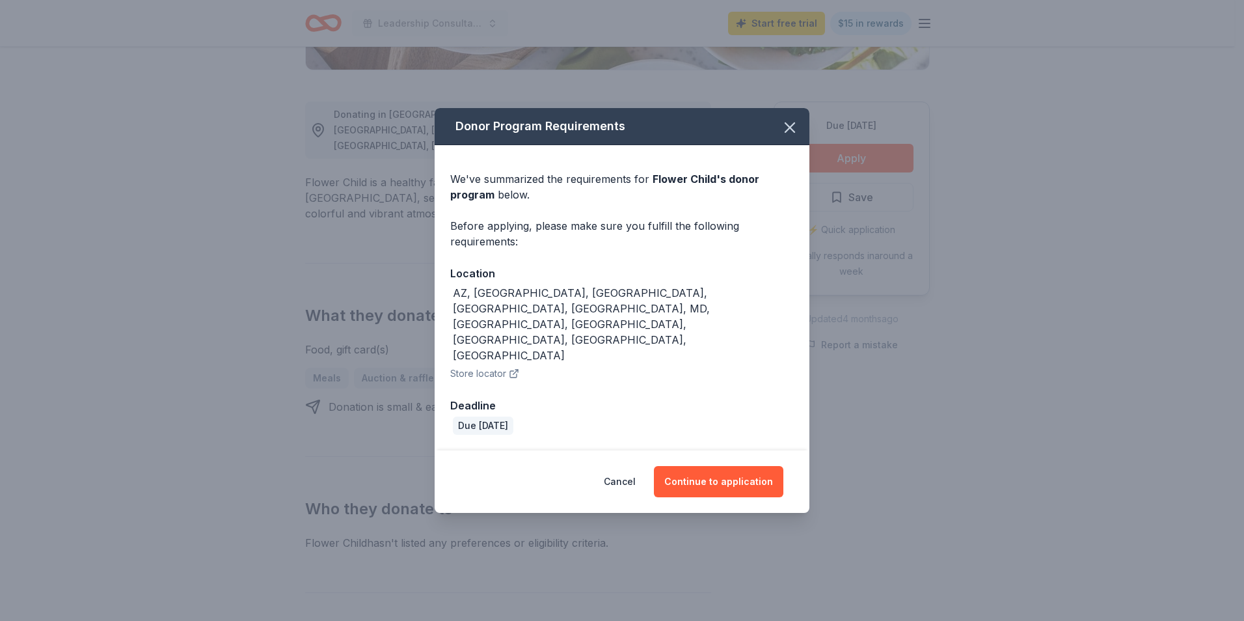
click at [725, 466] on button "Continue to application" at bounding box center [718, 481] width 129 height 31
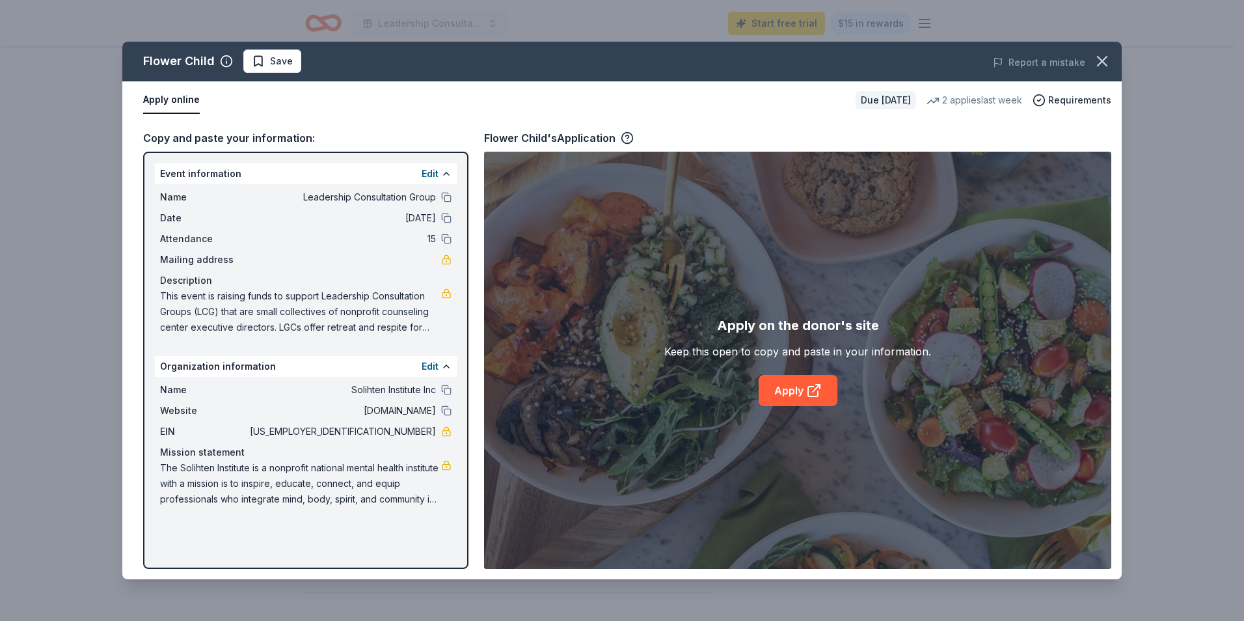
click at [785, 399] on link "Apply" at bounding box center [798, 390] width 79 height 31
click at [1098, 64] on icon "button" at bounding box center [1102, 61] width 18 height 18
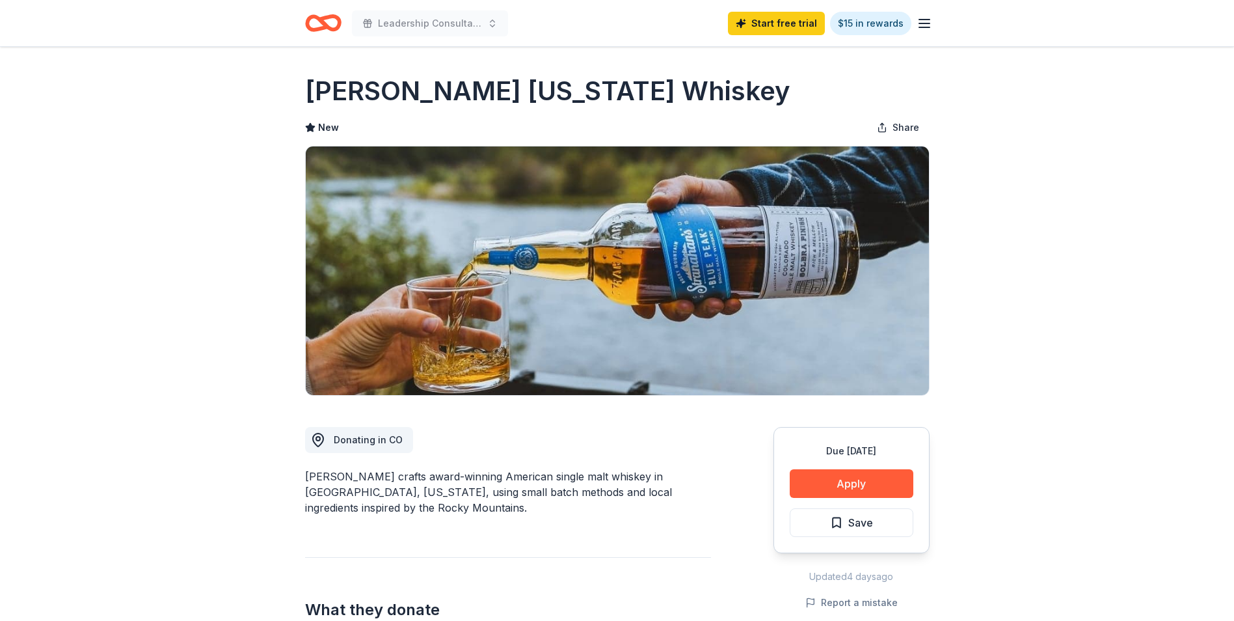
click at [837, 484] on button "Apply" at bounding box center [852, 483] width 124 height 29
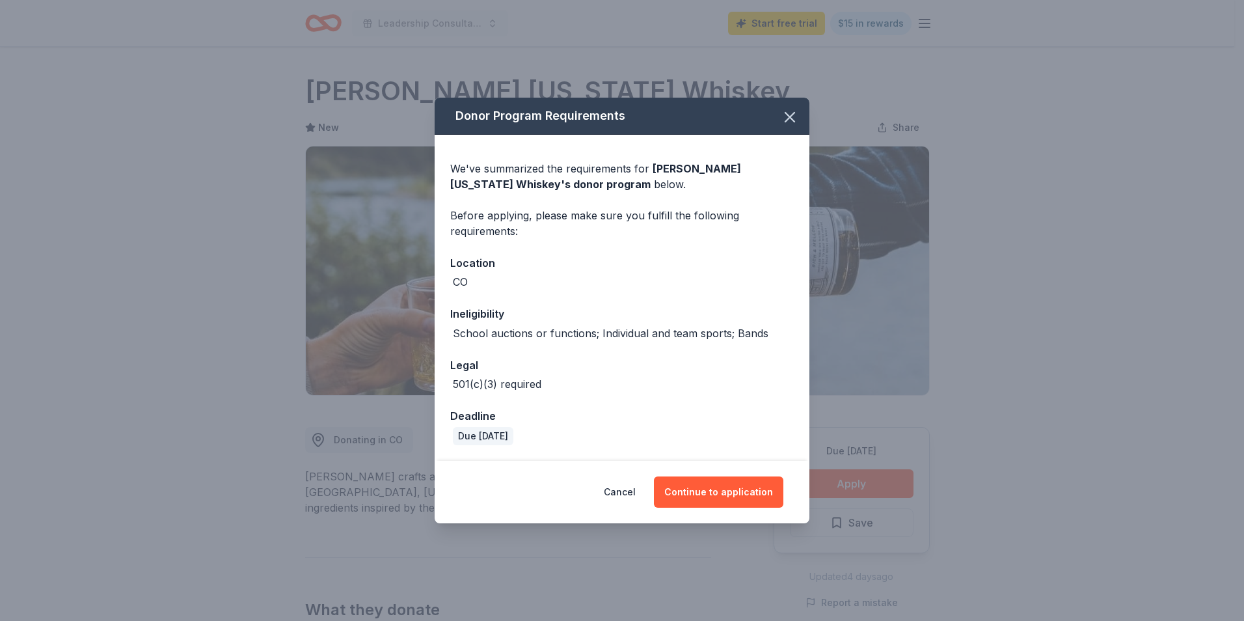
click at [733, 488] on button "Continue to application" at bounding box center [718, 491] width 129 height 31
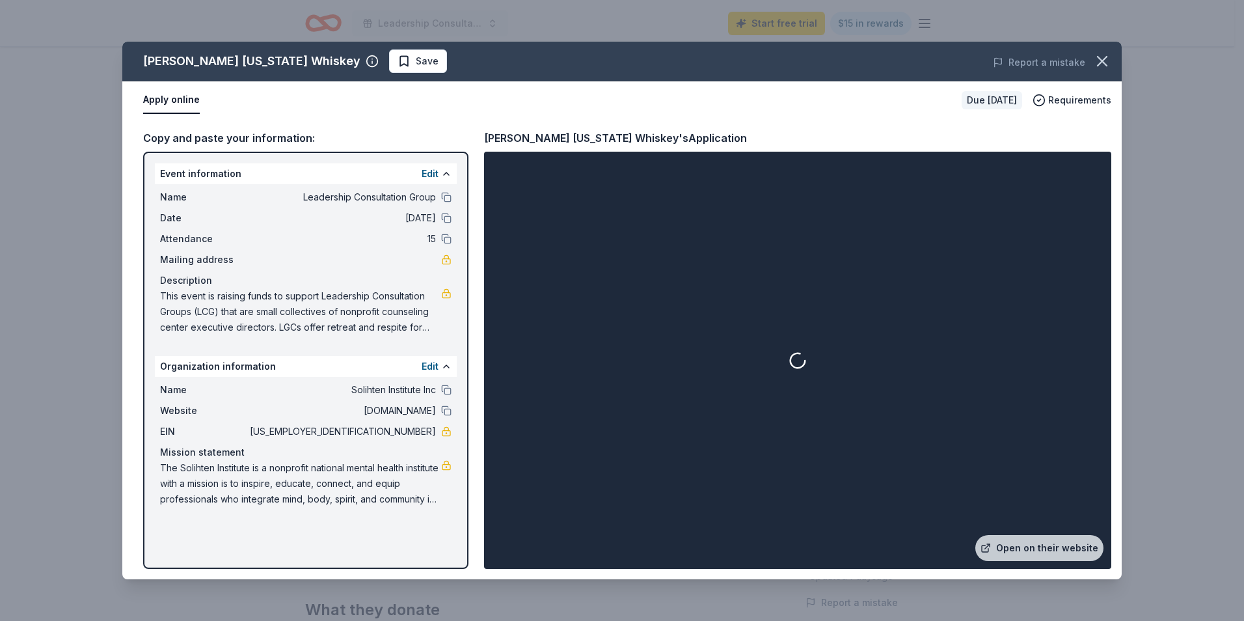
click at [1032, 545] on link "Open on their website" at bounding box center [1039, 548] width 128 height 26
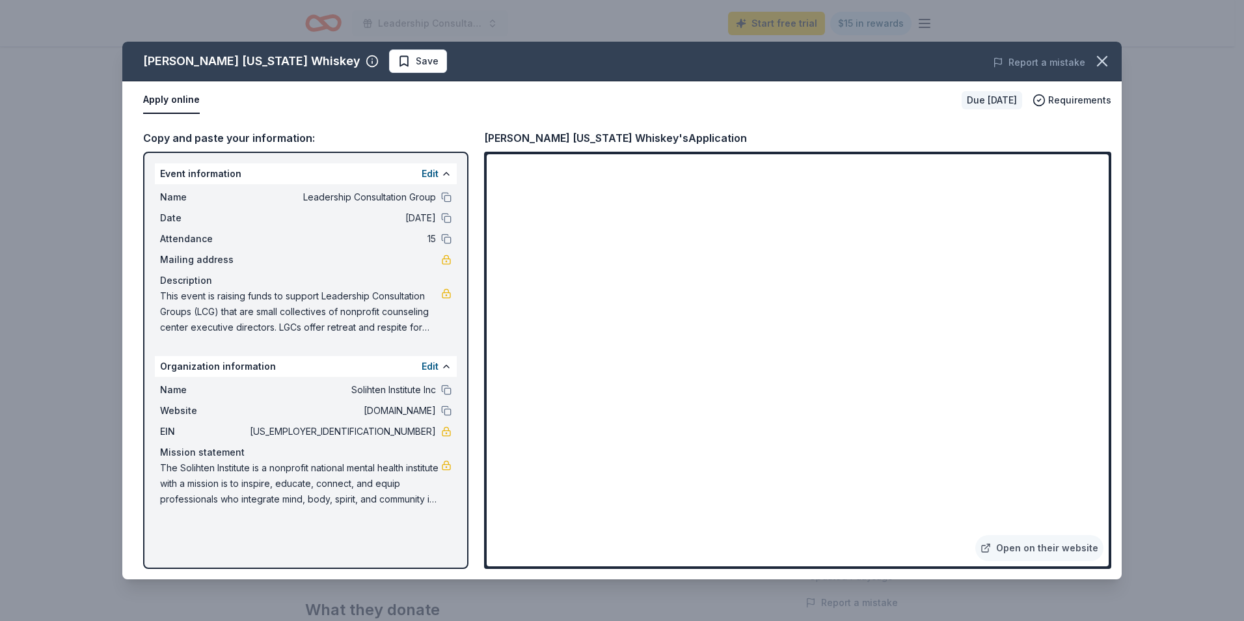
click at [416, 61] on span "Save" at bounding box center [427, 61] width 23 height 16
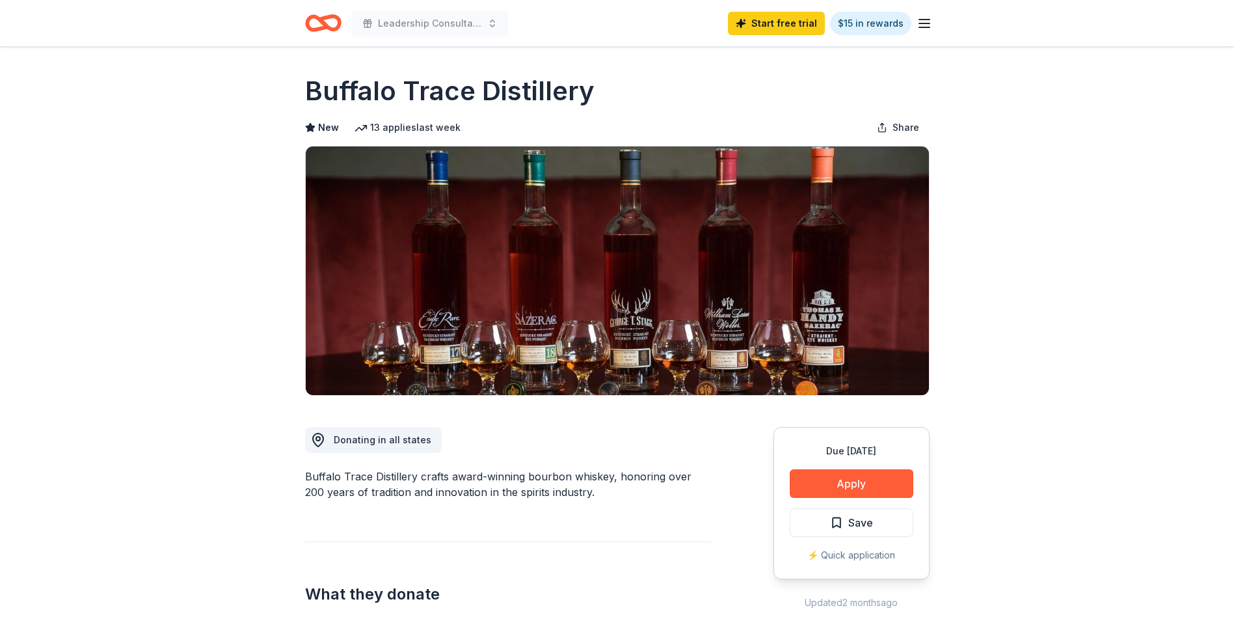
click at [843, 488] on button "Apply" at bounding box center [852, 483] width 124 height 29
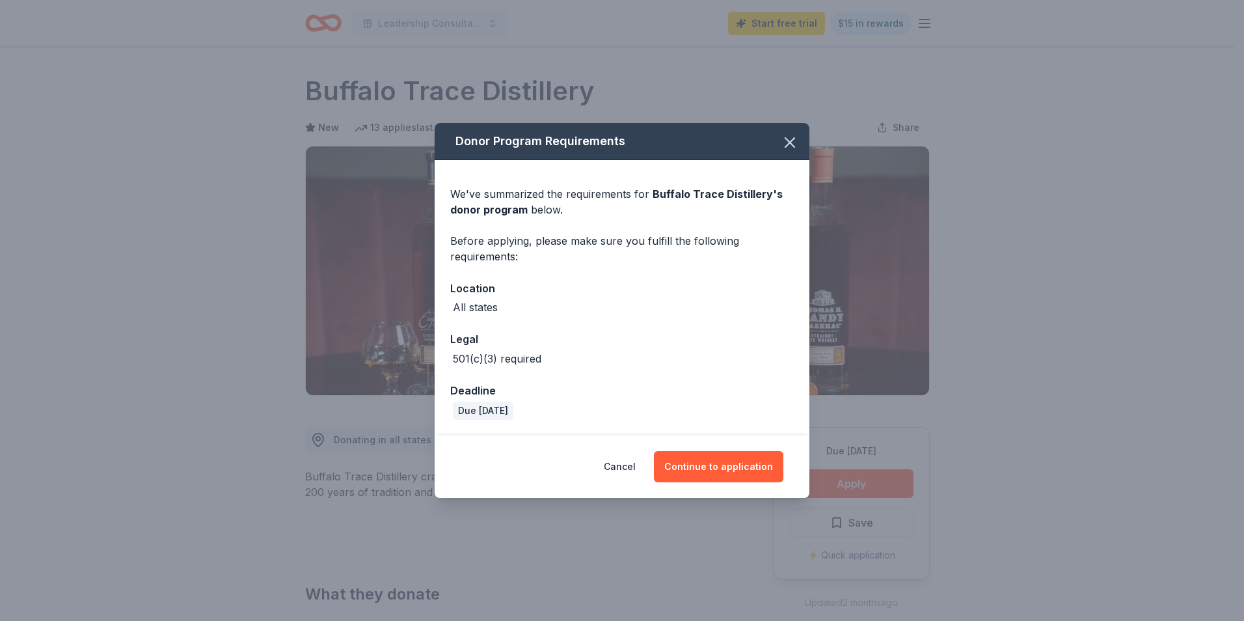
click at [726, 472] on button "Continue to application" at bounding box center [718, 466] width 129 height 31
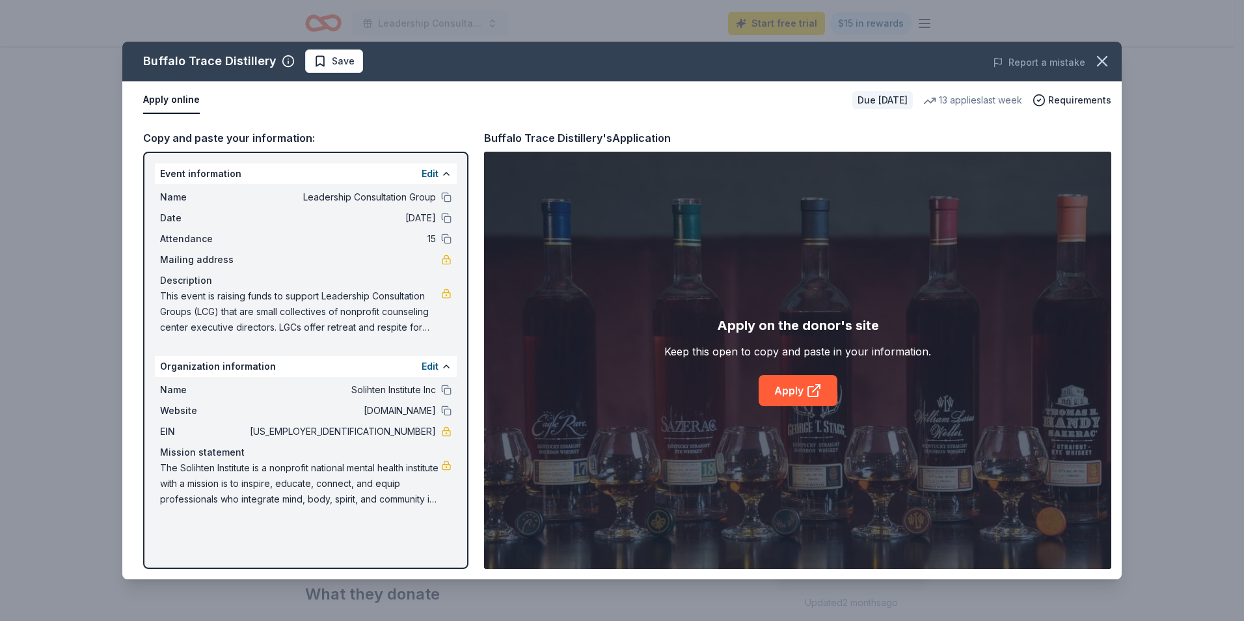
click at [806, 396] on icon at bounding box center [814, 391] width 16 height 16
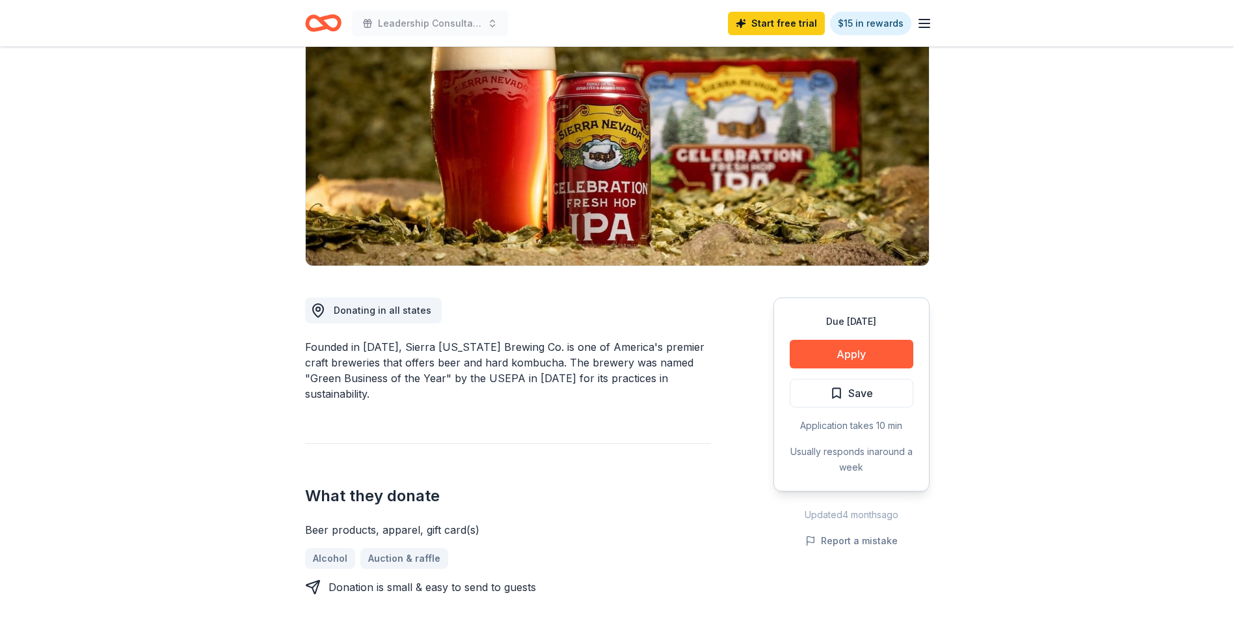
scroll to position [130, 0]
click at [845, 360] on button "Apply" at bounding box center [852, 353] width 124 height 29
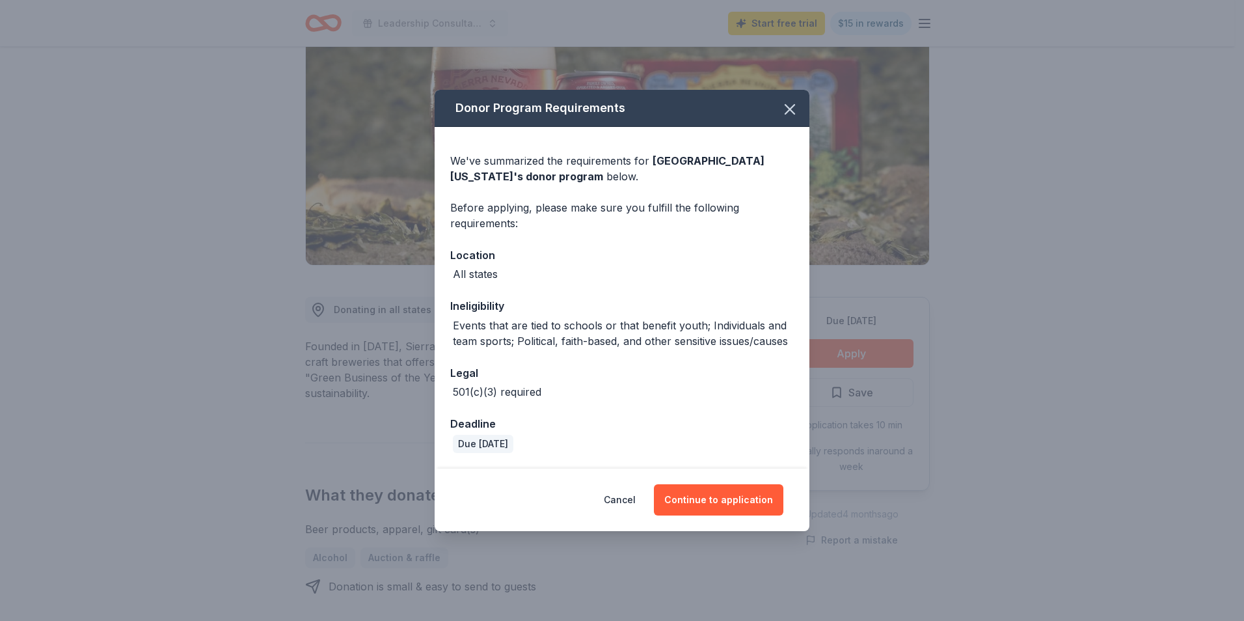
click at [735, 501] on button "Continue to application" at bounding box center [718, 499] width 129 height 31
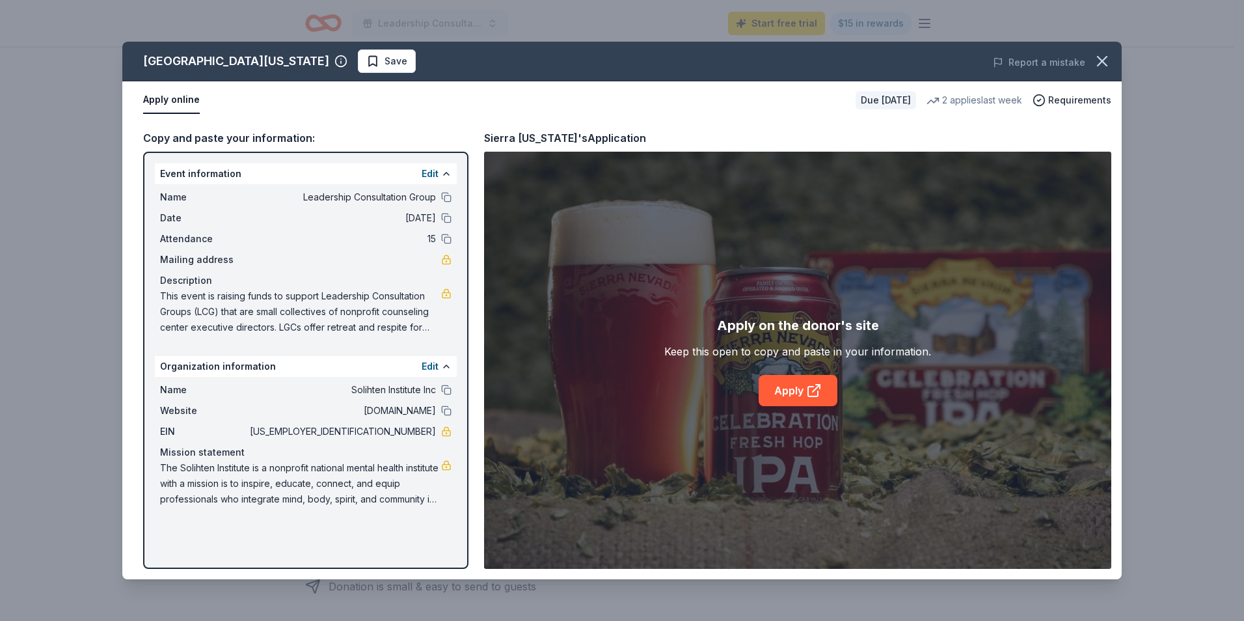
click at [791, 377] on link "Apply" at bounding box center [798, 390] width 79 height 31
click at [385, 61] on span "Save" at bounding box center [396, 61] width 23 height 16
click at [1097, 64] on icon "button" at bounding box center [1102, 61] width 18 height 18
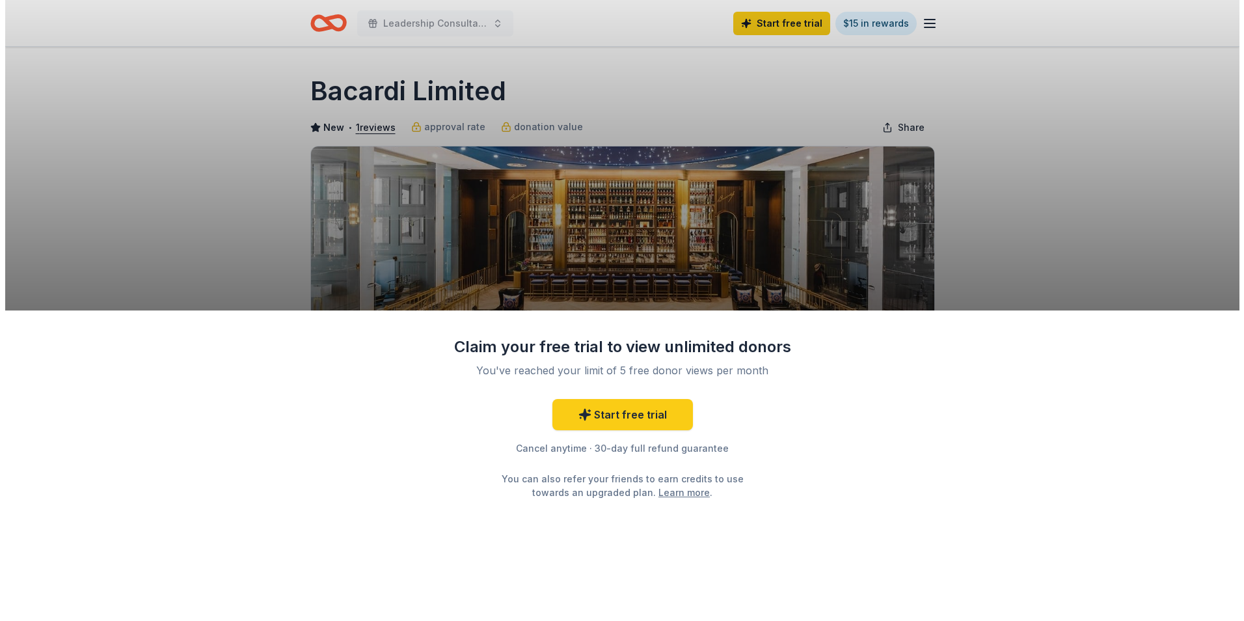
scroll to position [130, 0]
